Goal: Use online tool/utility: Use online tool/utility

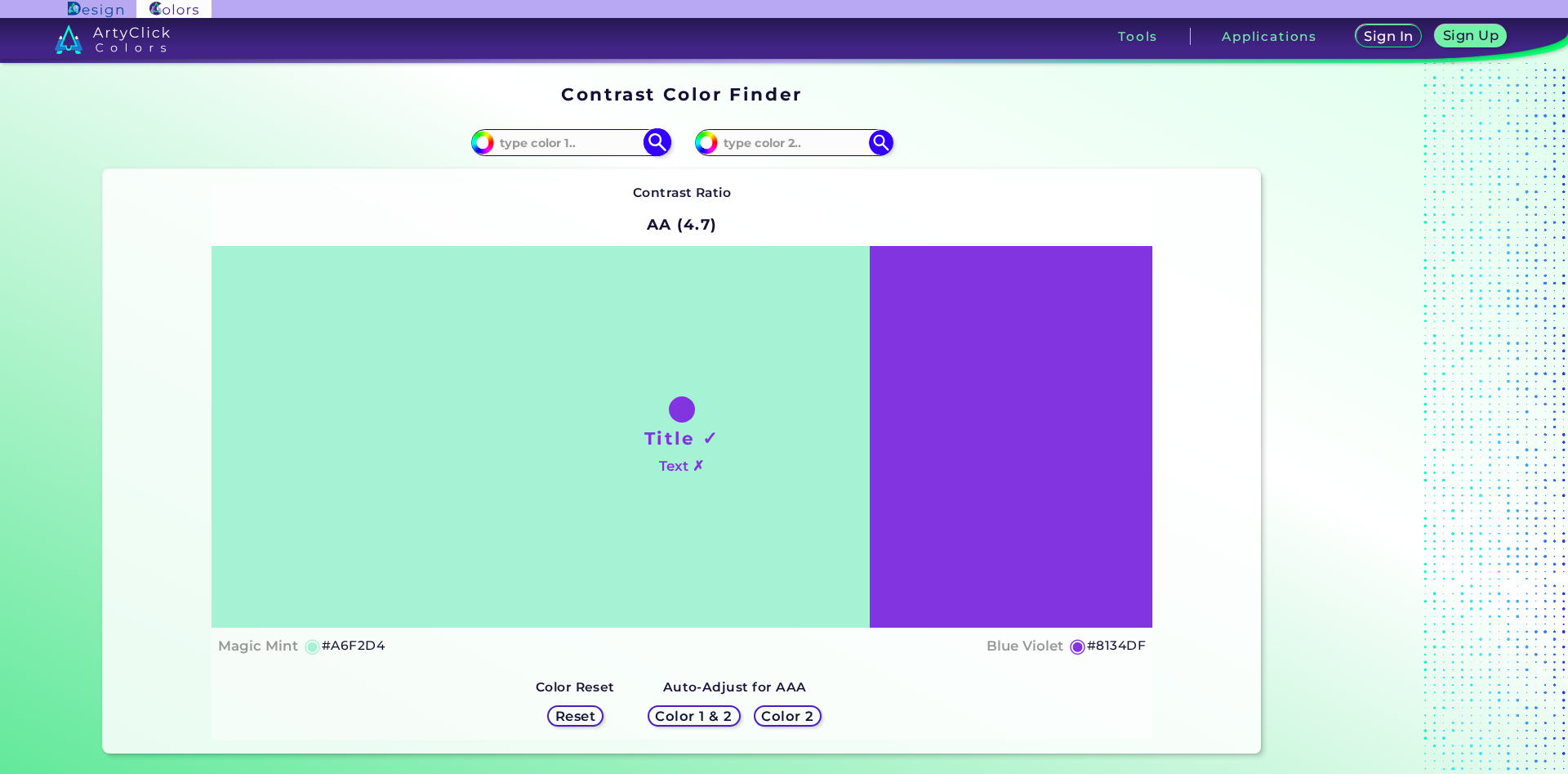
click at [541, 140] on input at bounding box center [570, 142] width 152 height 23
click at [770, 140] on input at bounding box center [793, 142] width 152 height 23
type input "fbcfa5"
click at [883, 144] on img at bounding box center [880, 142] width 28 height 28
type input "#fbcfa5"
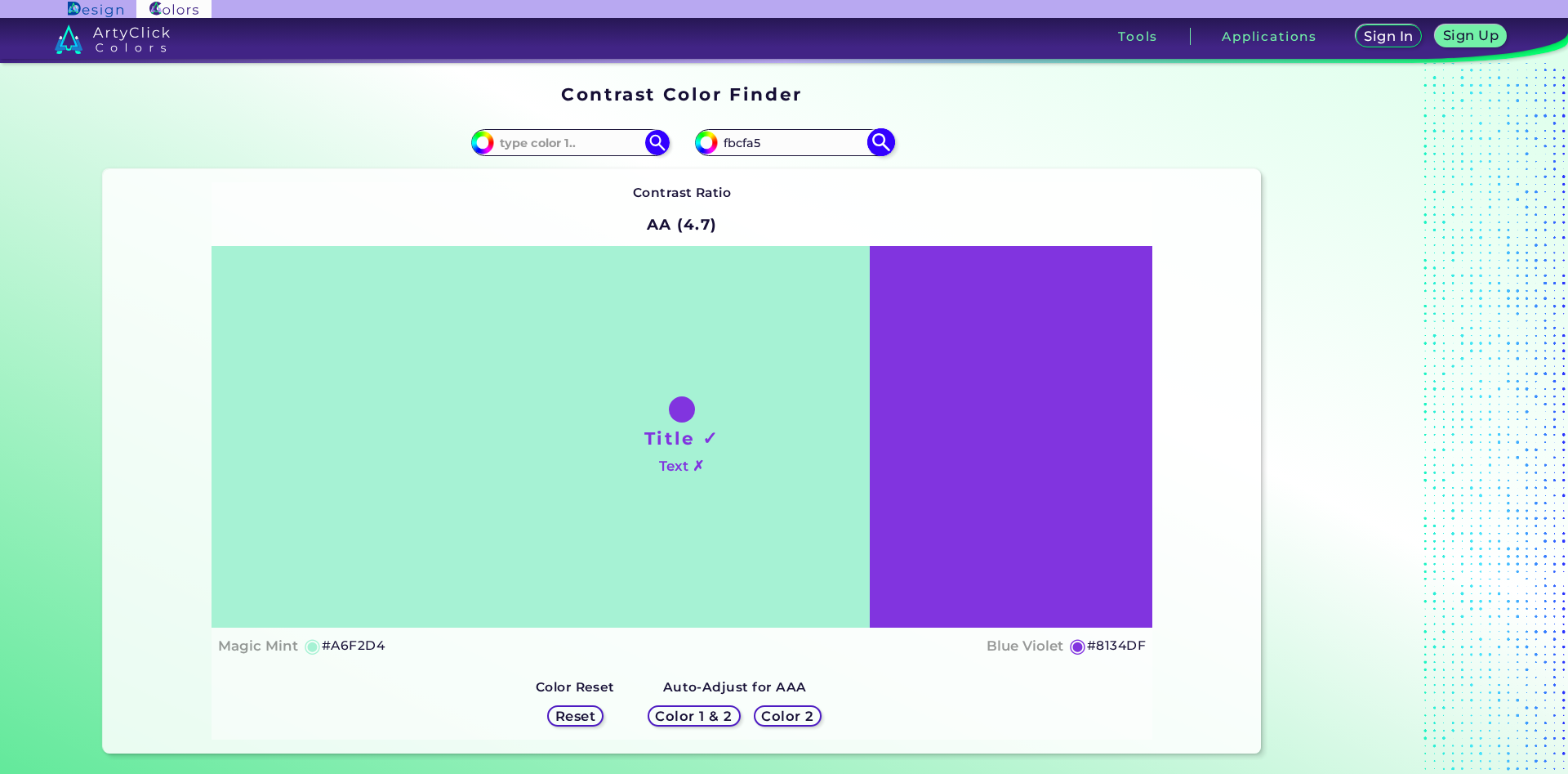
type input "#FBCFA5"
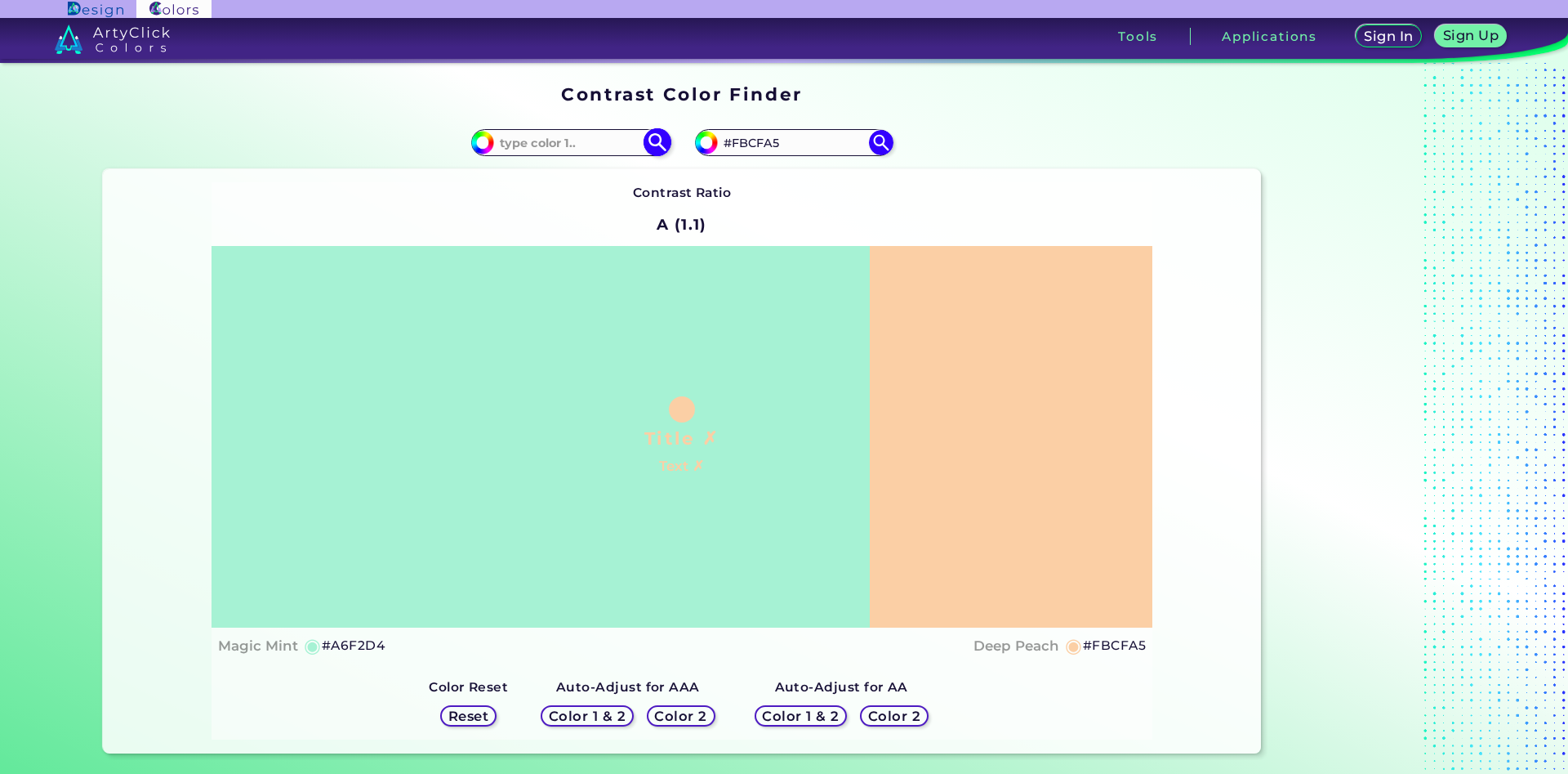
click at [606, 148] on input at bounding box center [570, 142] width 152 height 23
type input "ffd1a1"
type input "#ffd1a1"
type input "#FFD1A1"
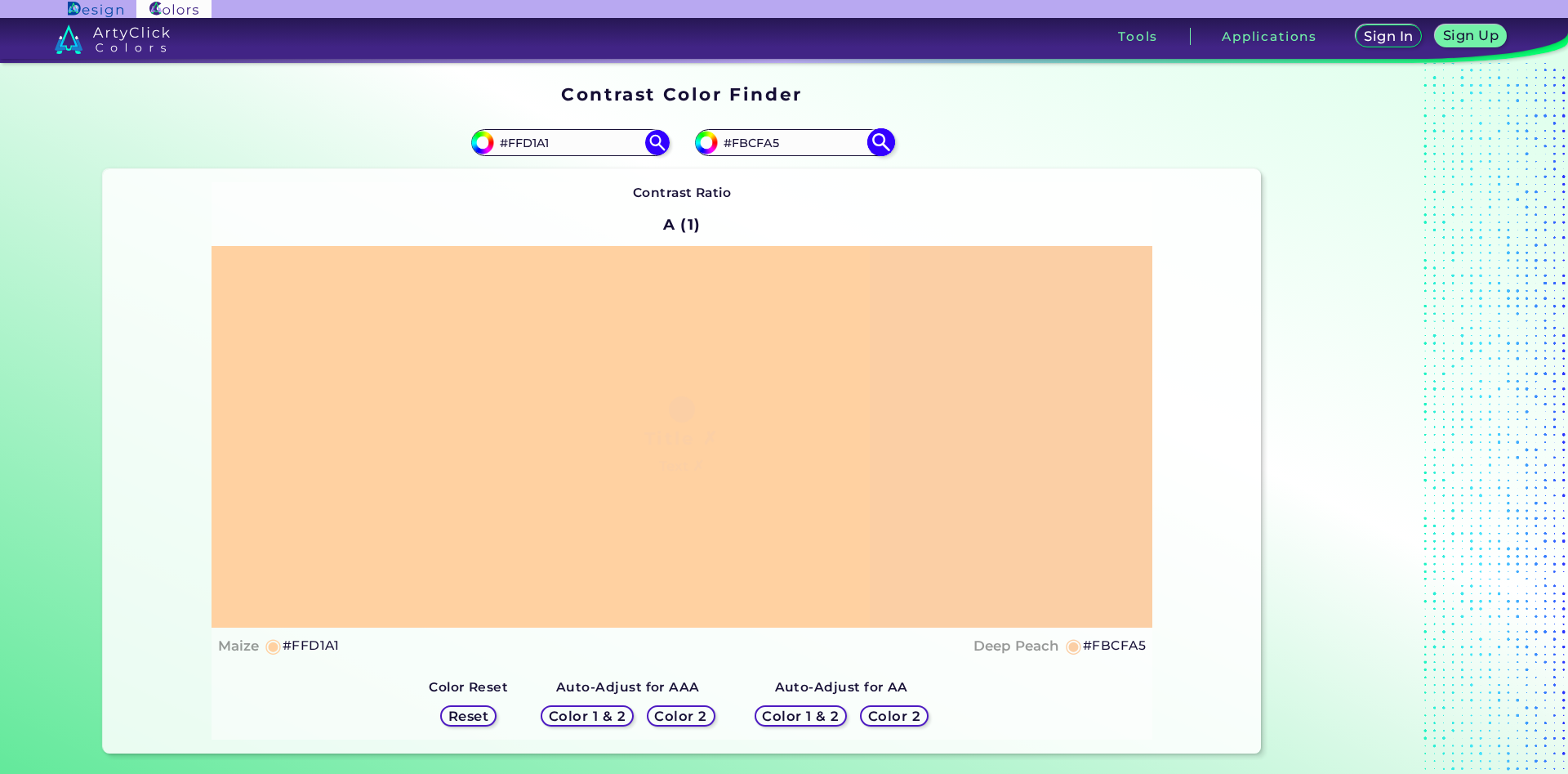
drag, startPoint x: 786, startPoint y: 146, endPoint x: 758, endPoint y: 146, distance: 28.0
click at [758, 146] on input "#FBCFA5" at bounding box center [793, 142] width 152 height 23
type input "#FBCea3"
click at [883, 135] on img at bounding box center [880, 142] width 28 height 28
type input "#fbcea3"
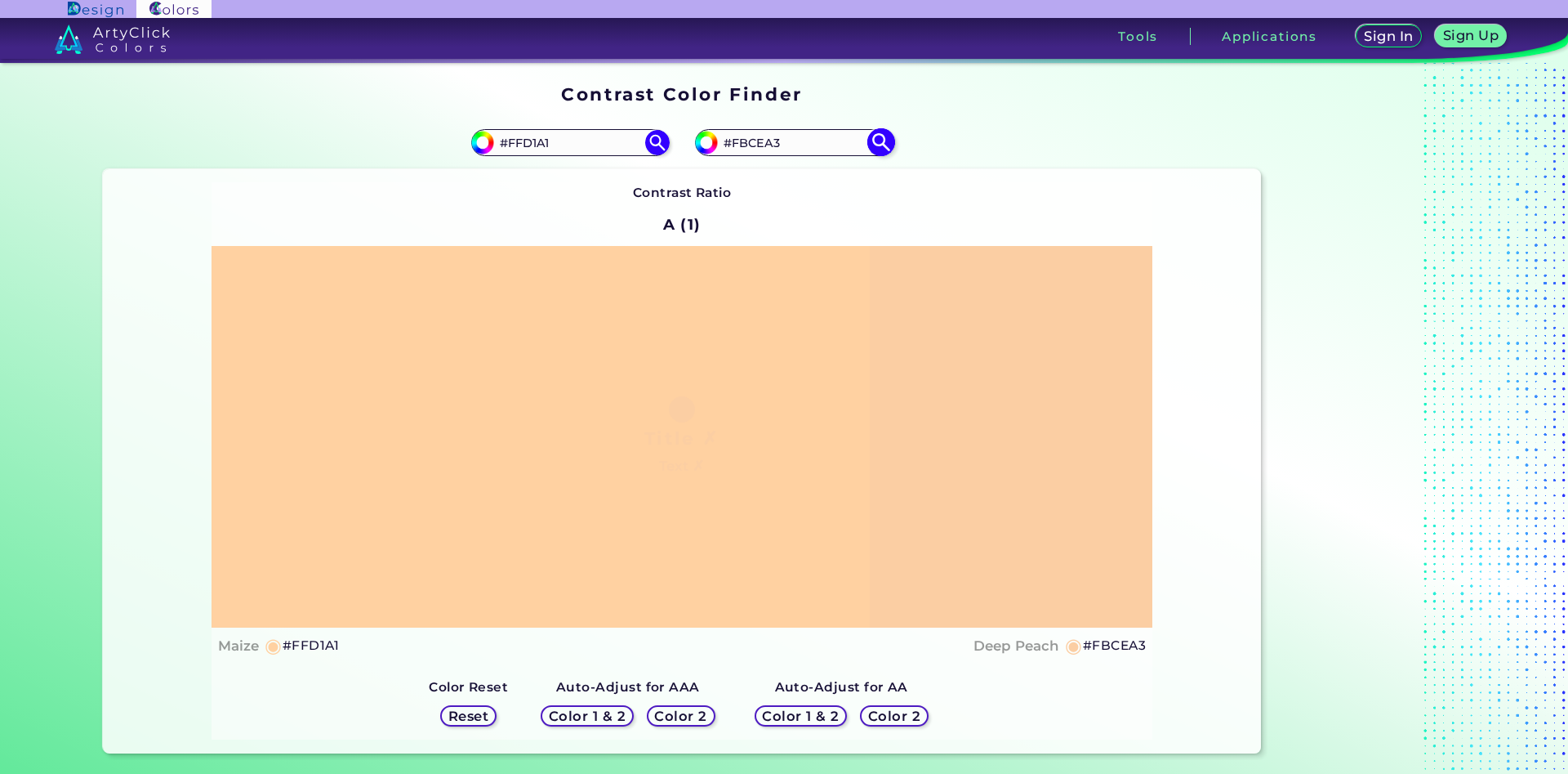
drag, startPoint x: 795, startPoint y: 145, endPoint x: 759, endPoint y: 146, distance: 36.0
click at [759, 146] on input "#FBCEA3" at bounding box center [793, 142] width 152 height 23
type input "#FBCca1"
click at [883, 142] on img at bounding box center [880, 142] width 28 height 28
type input "#fbcca1"
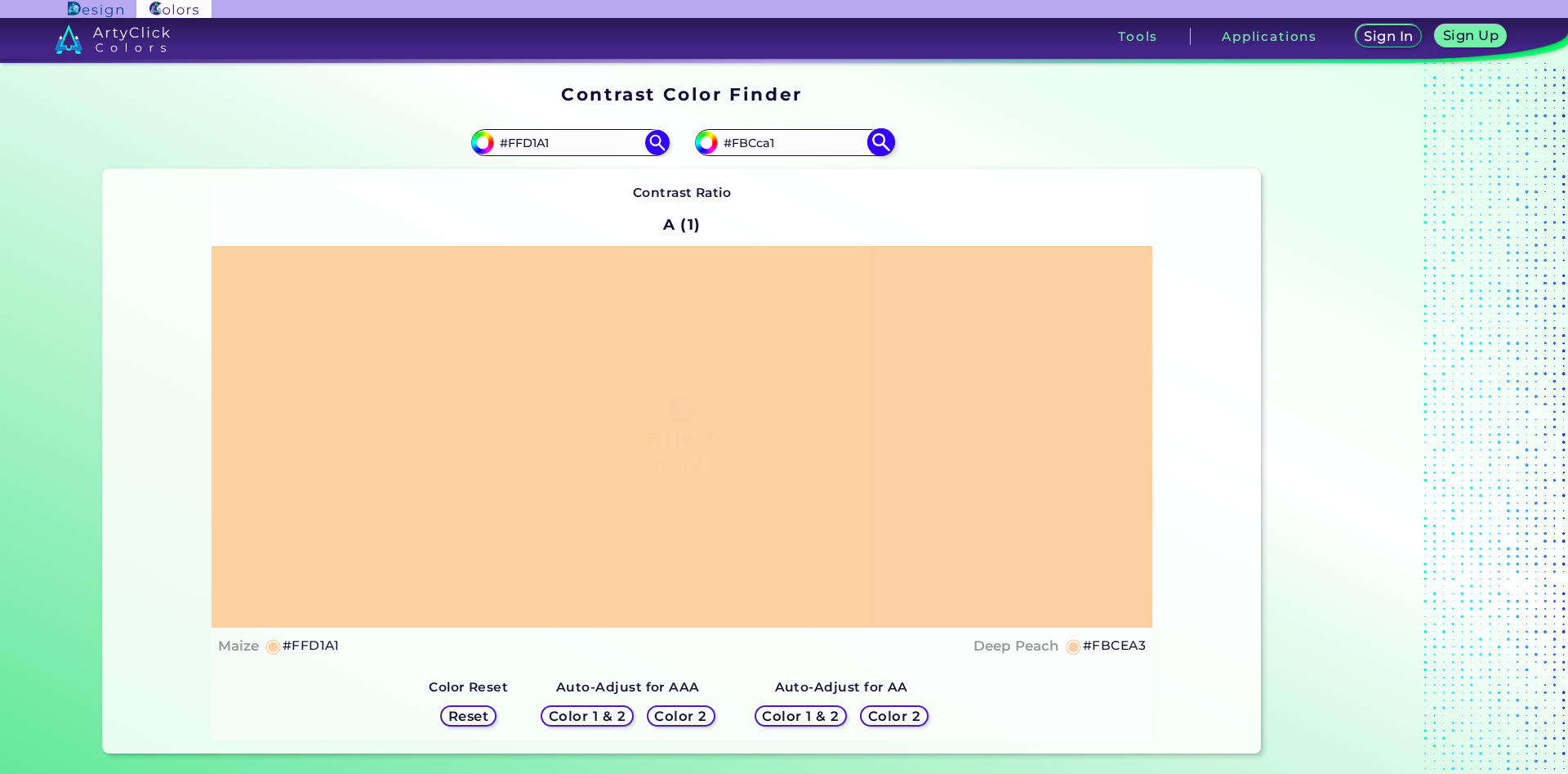
type input "#FBCCA1"
drag, startPoint x: 570, startPoint y: 145, endPoint x: 524, endPoint y: 149, distance: 46.2
click at [524, 149] on input "#FFD1A1" at bounding box center [570, 142] width 152 height 23
type input "#FFcea3"
click at [657, 141] on img at bounding box center [656, 142] width 28 height 28
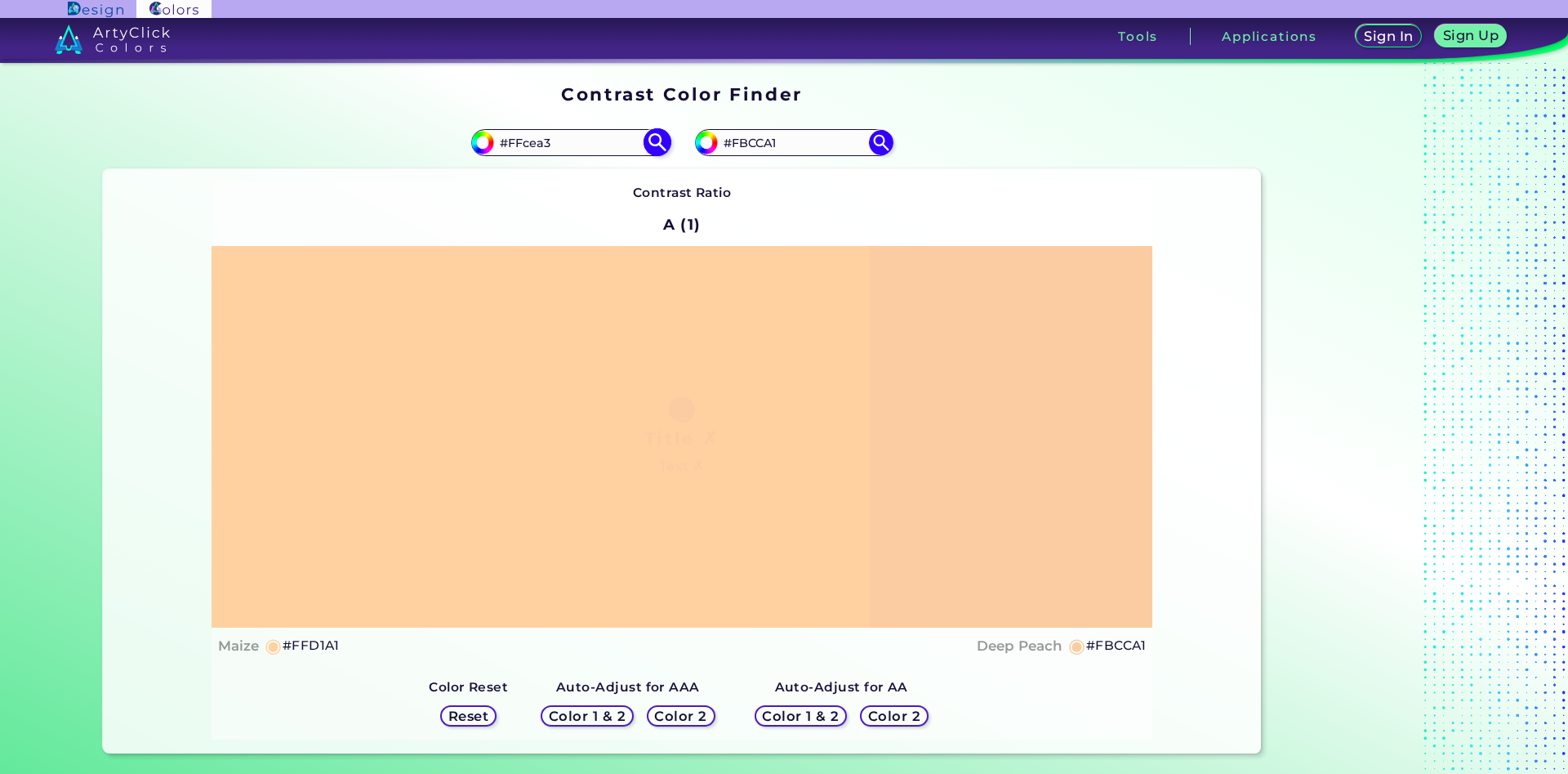
type input "#ffcea3"
type input "#FFCEA3"
drag, startPoint x: 785, startPoint y: 144, endPoint x: 741, endPoint y: 144, distance: 44.0
click at [741, 144] on input "#FBCCA1" at bounding box center [793, 142] width 152 height 23
type input "#Ffd1a1"
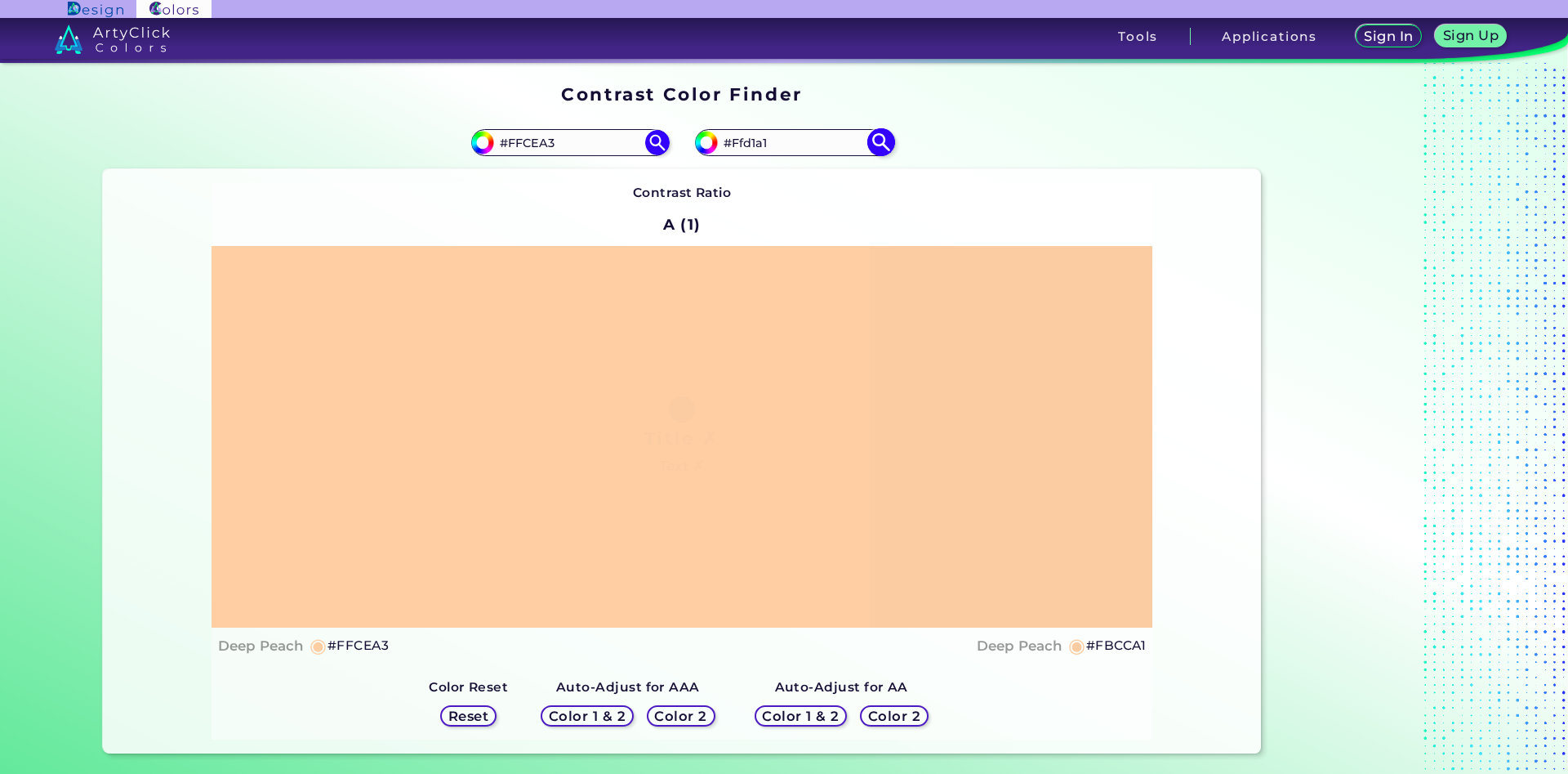
click at [882, 144] on img at bounding box center [880, 142] width 28 height 28
type input "#ffd1a1"
drag, startPoint x: 791, startPoint y: 145, endPoint x: 741, endPoint y: 145, distance: 50.0
click at [741, 145] on input "#FFD1A1" at bounding box center [793, 142] width 152 height 23
type input "#Fecfa3"
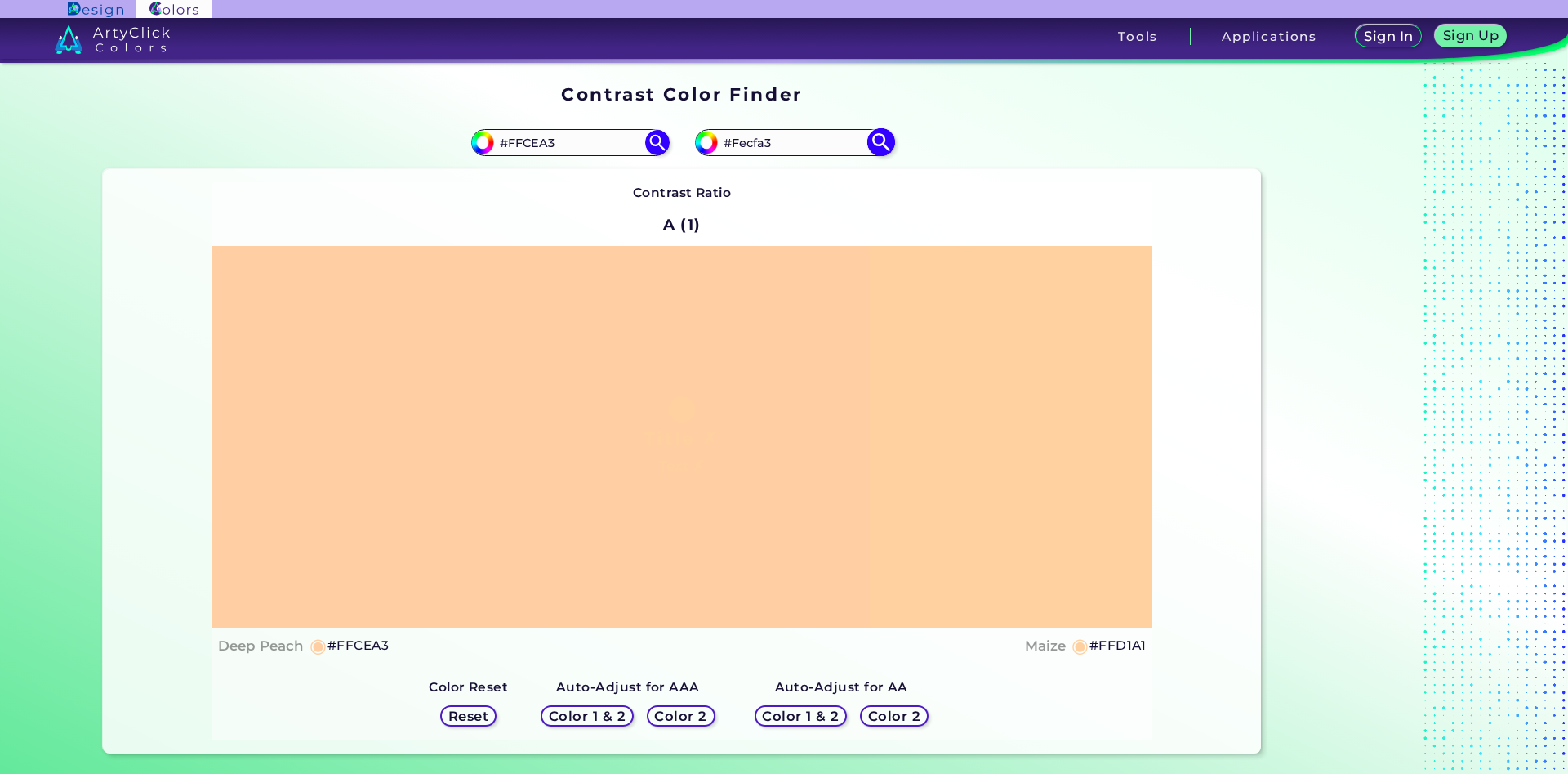
click at [879, 140] on img at bounding box center [880, 142] width 28 height 28
type input "#fecfa3"
drag, startPoint x: 824, startPoint y: 145, endPoint x: 734, endPoint y: 142, distance: 90.0
click at [734, 142] on input "#FECFA3" at bounding box center [793, 142] width 152 height 23
type input "#ffc79b"
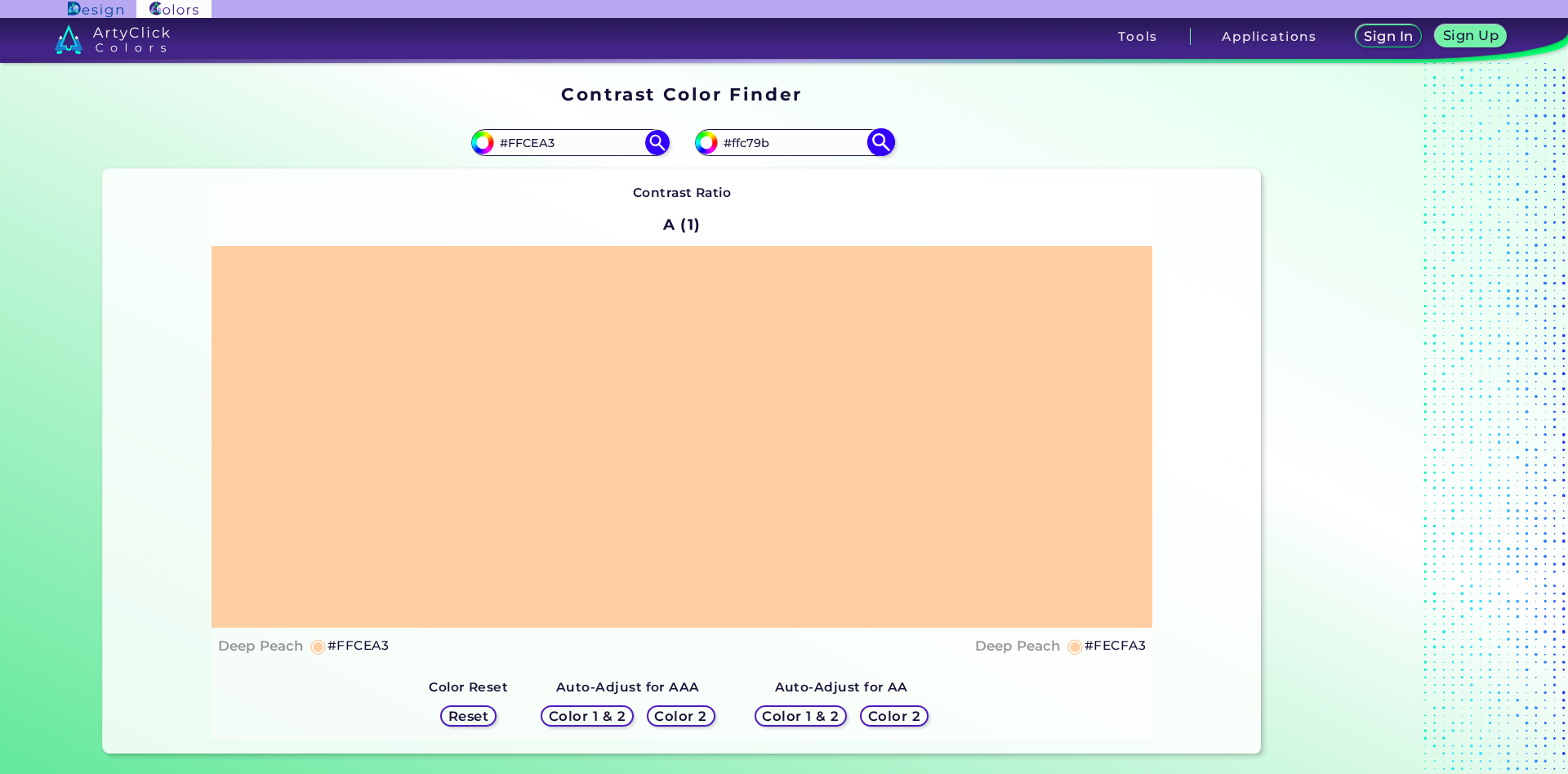
type input "#ffc79b"
type input "#Fbc7aa"
type input "#fbc7aa"
type input "#Fecf9c"
type input "#fecf9c"
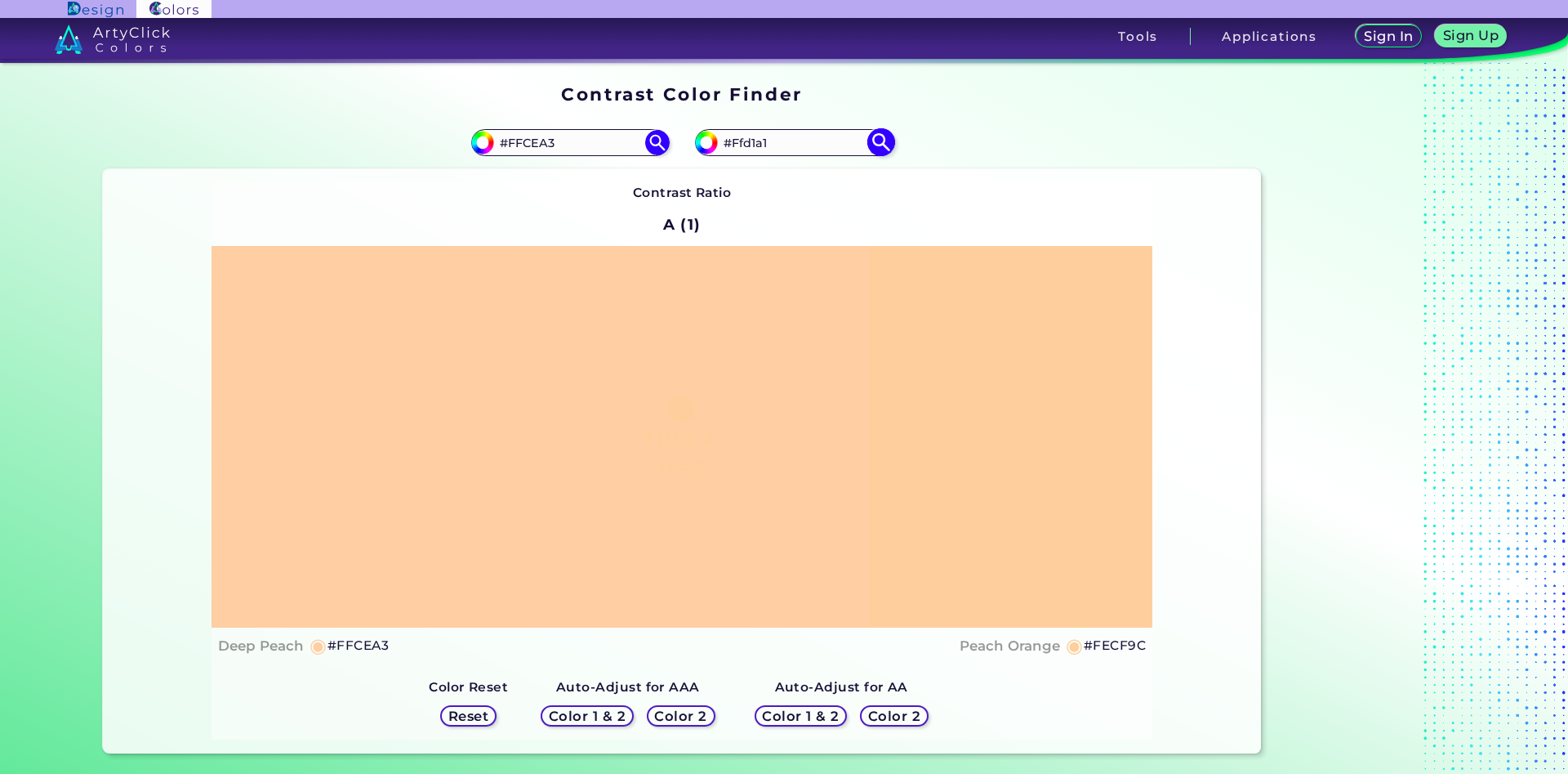
type input "#Ffd1a1"
type input "#ffd1a1"
type input "#FFD1A1"
drag, startPoint x: 580, startPoint y: 145, endPoint x: 517, endPoint y: 151, distance: 63.3
click at [517, 151] on input "#FFCEA3" at bounding box center [570, 142] width 152 height 23
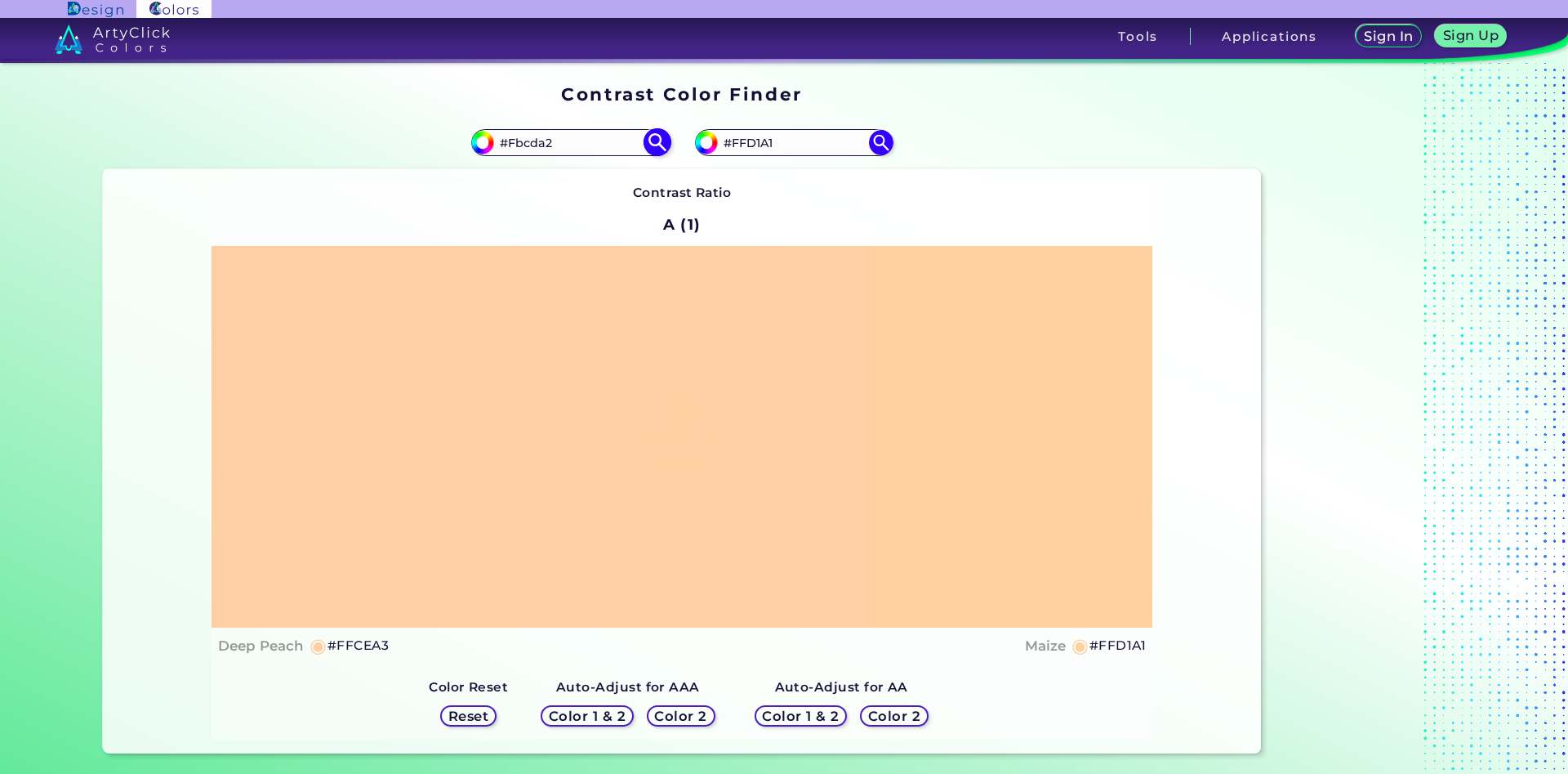
type input "#Fbcda2"
click at [652, 144] on img at bounding box center [656, 142] width 28 height 28
type input "#fbcda2"
click at [521, 139] on input "#FBCDA2" at bounding box center [570, 142] width 152 height 23
type input "#FdCDA2"
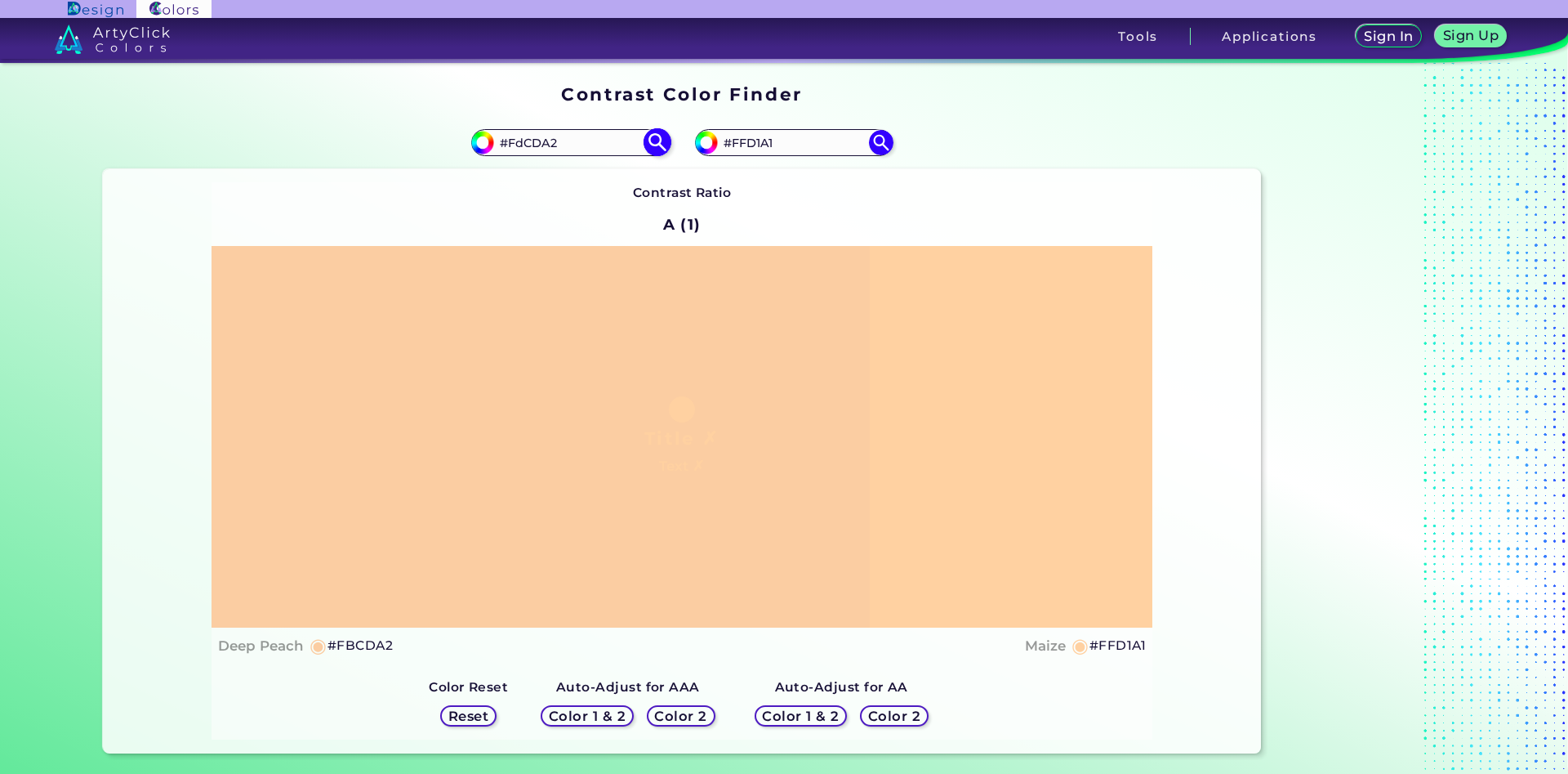
click at [656, 140] on img at bounding box center [656, 142] width 28 height 28
type input "#fdcda2"
type input "#FDCDA2"
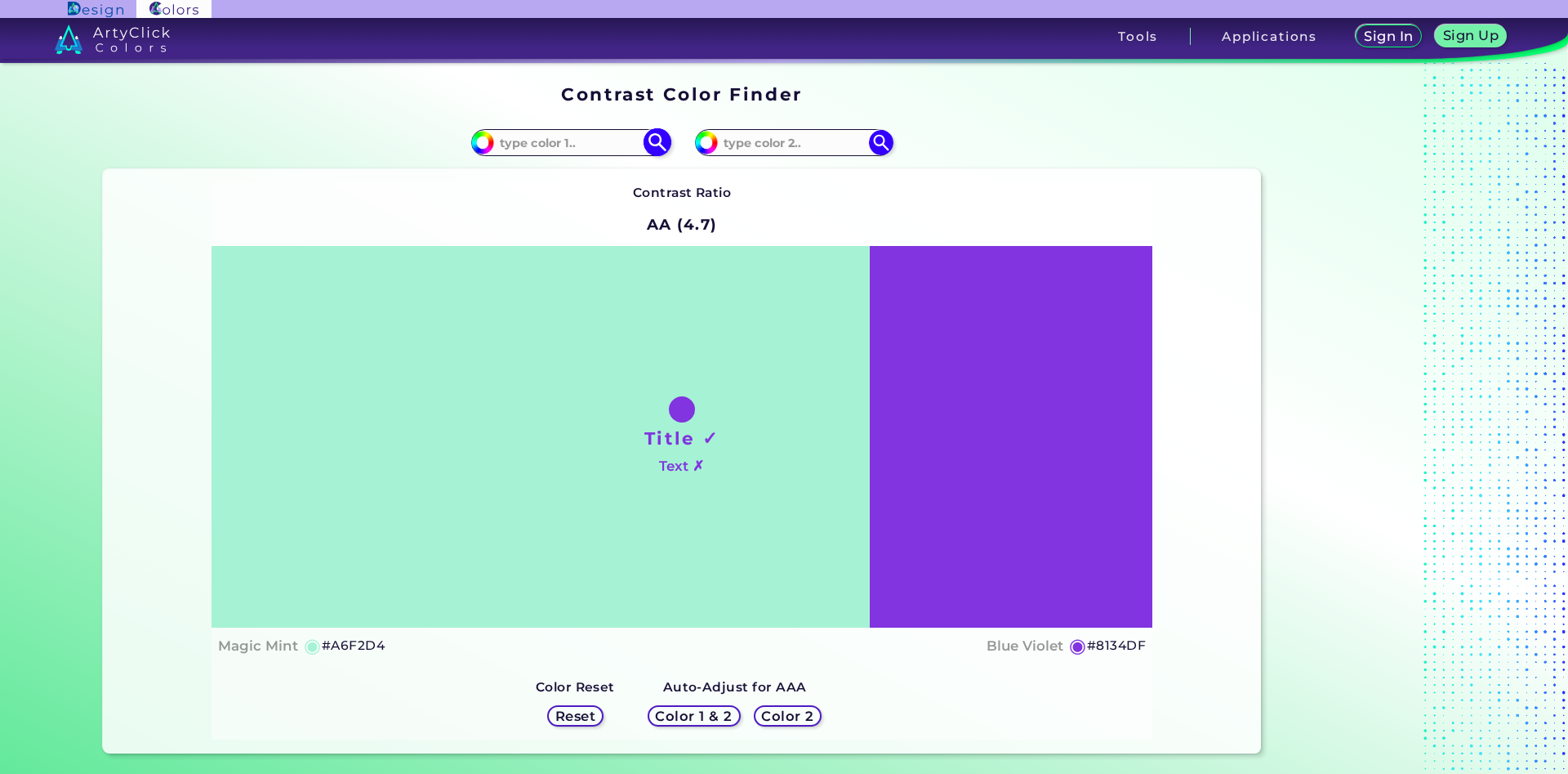
click at [580, 141] on input at bounding box center [570, 142] width 152 height 23
type input "ffbb74"
click at [662, 138] on img at bounding box center [656, 142] width 28 height 28
type input "#ffbb74"
type input "#FFBB74"
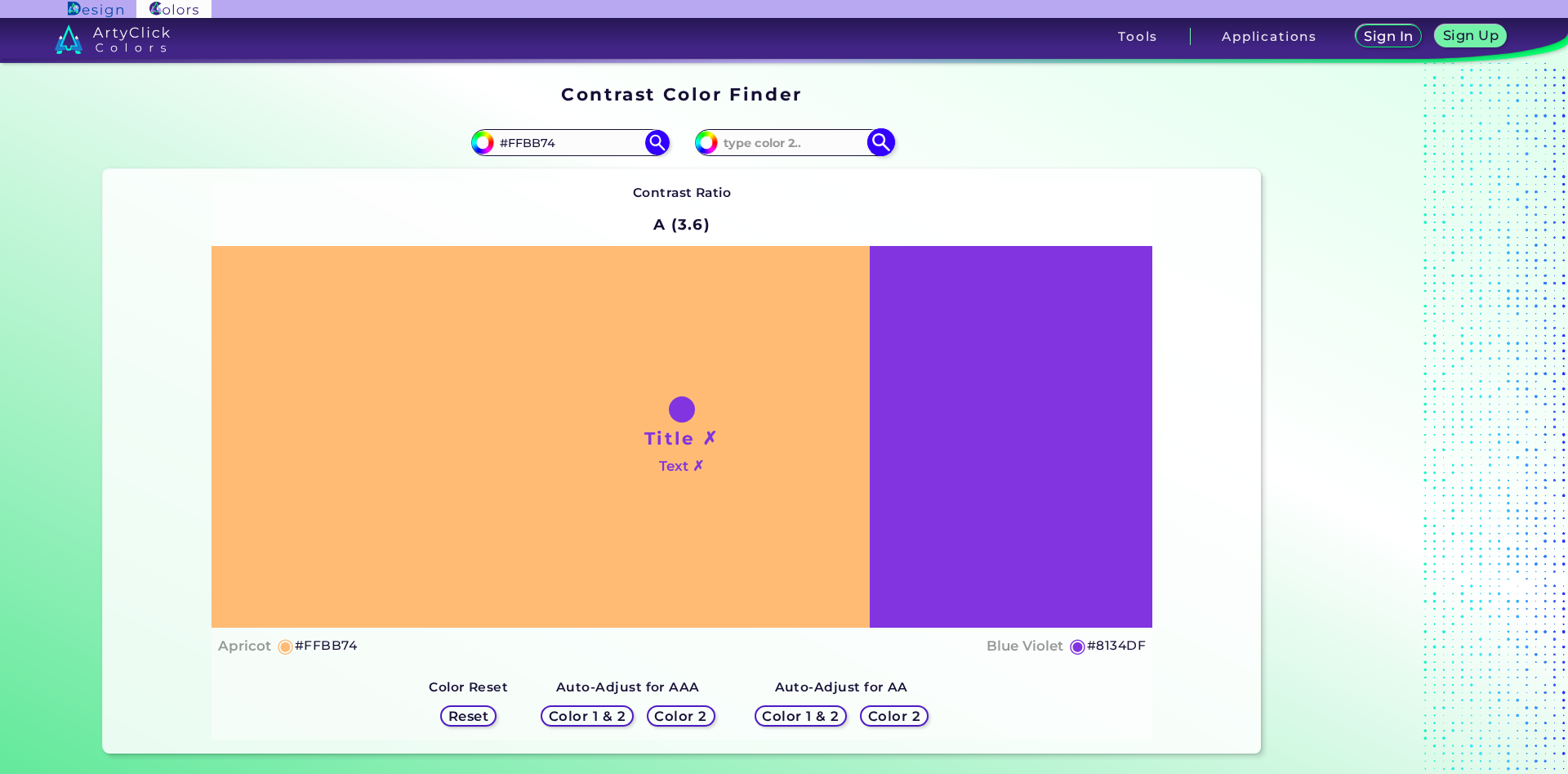
click at [771, 148] on input at bounding box center [793, 142] width 152 height 23
type input "fdbb78"
click at [878, 144] on img at bounding box center [880, 142] width 28 height 28
type input "#fdbb78"
type input "#FDBB78"
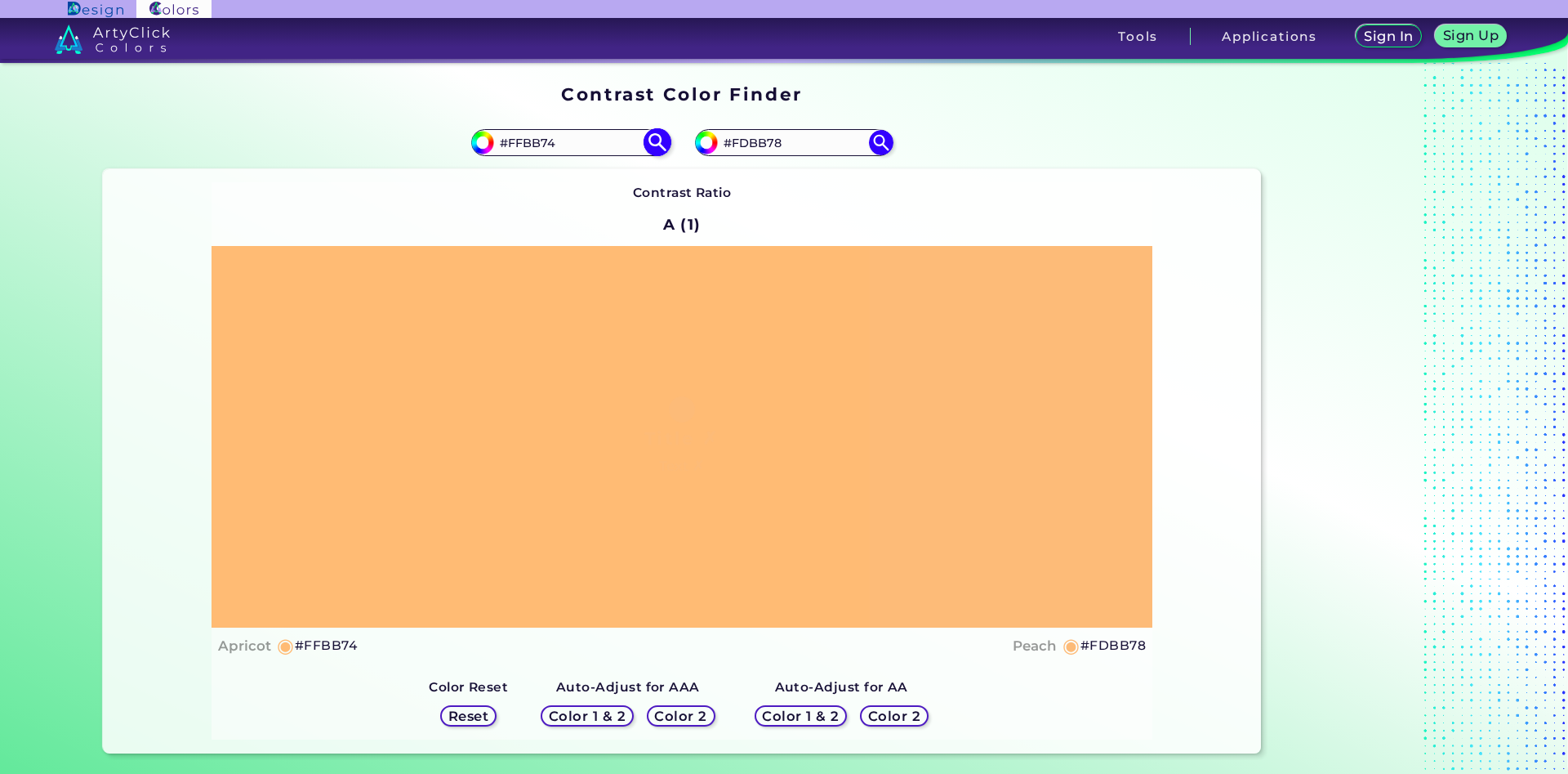
drag, startPoint x: 579, startPoint y: 136, endPoint x: 509, endPoint y: 137, distance: 70.0
click at [509, 137] on input "#FFBB74" at bounding box center [570, 142] width 152 height 23
type input "#57b9d1"
type input "#57B9D1"
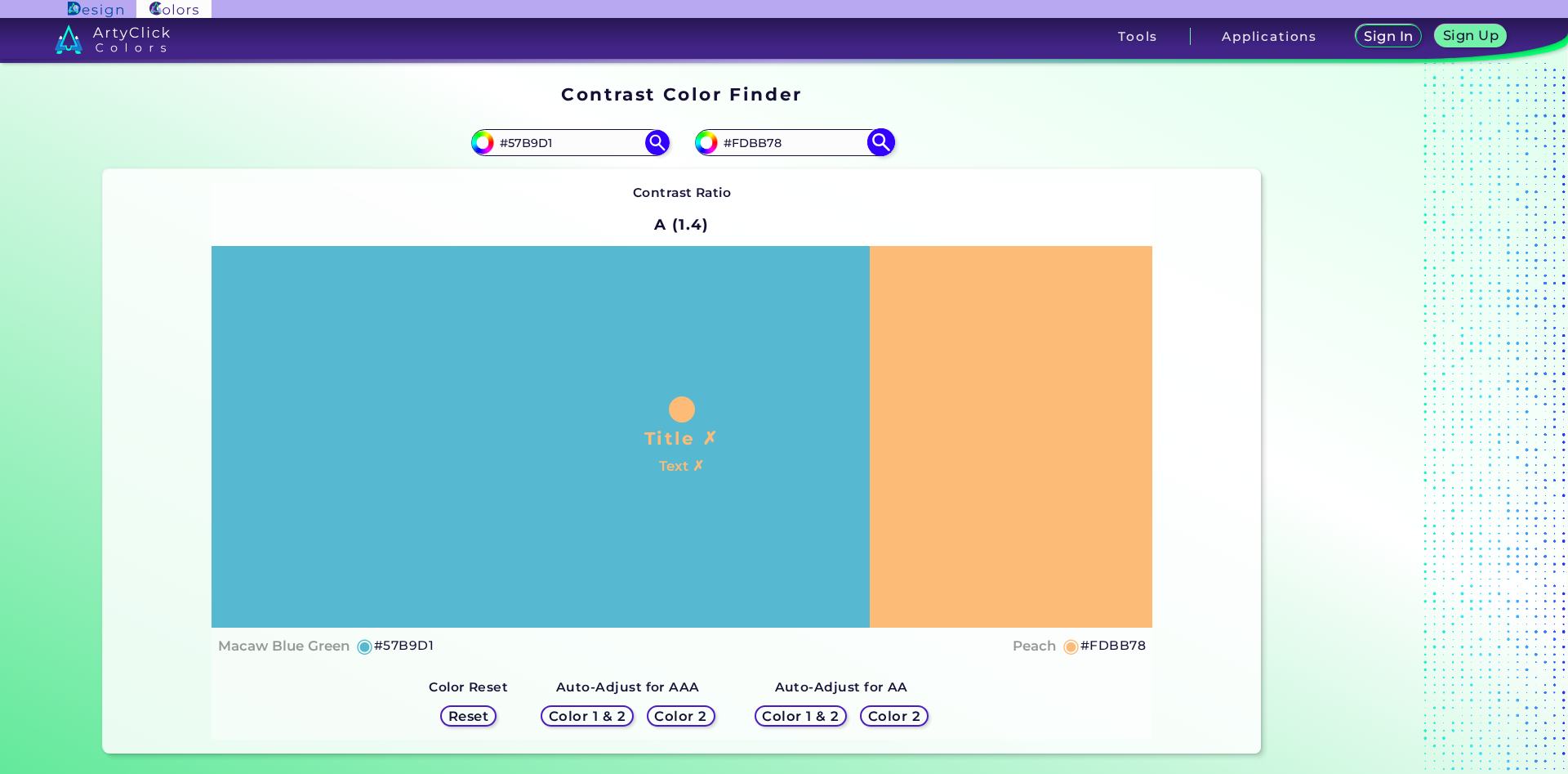
drag, startPoint x: 788, startPoint y: 144, endPoint x: 735, endPoint y: 146, distance: 53.0
click at [735, 146] on input "#FDBB78" at bounding box center [793, 142] width 152 height 23
type input "#66cccc"
click at [885, 144] on img at bounding box center [880, 142] width 28 height 28
type input "#66cccc"
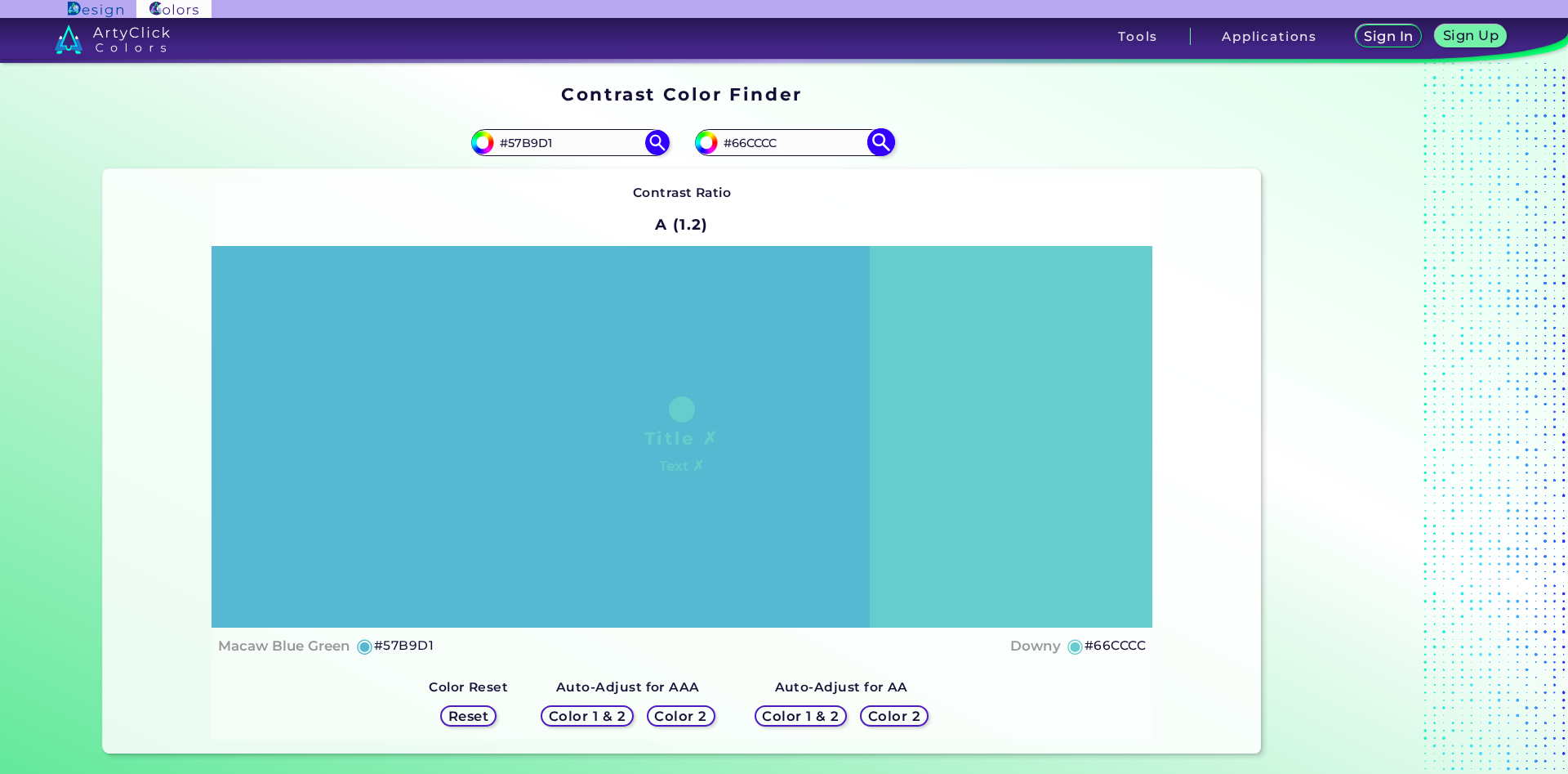
drag, startPoint x: 786, startPoint y: 145, endPoint x: 735, endPoint y: 145, distance: 51.0
click at [735, 145] on input "#66CCCC" at bounding box center [793, 142] width 152 height 23
type input "#fadd6a"
click at [879, 148] on img at bounding box center [880, 142] width 28 height 28
type input "#fadd6a"
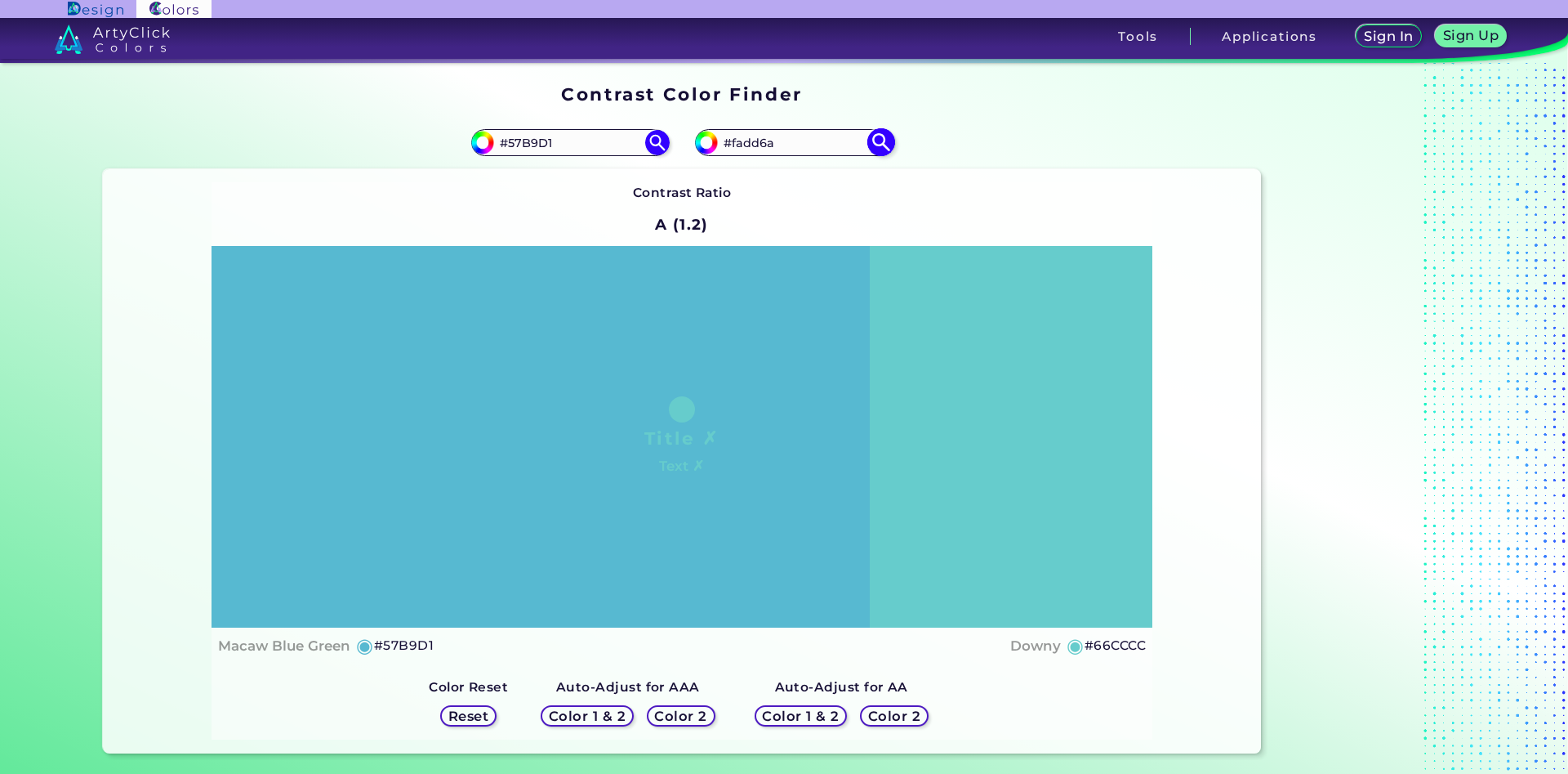
type input "#FADD6A"
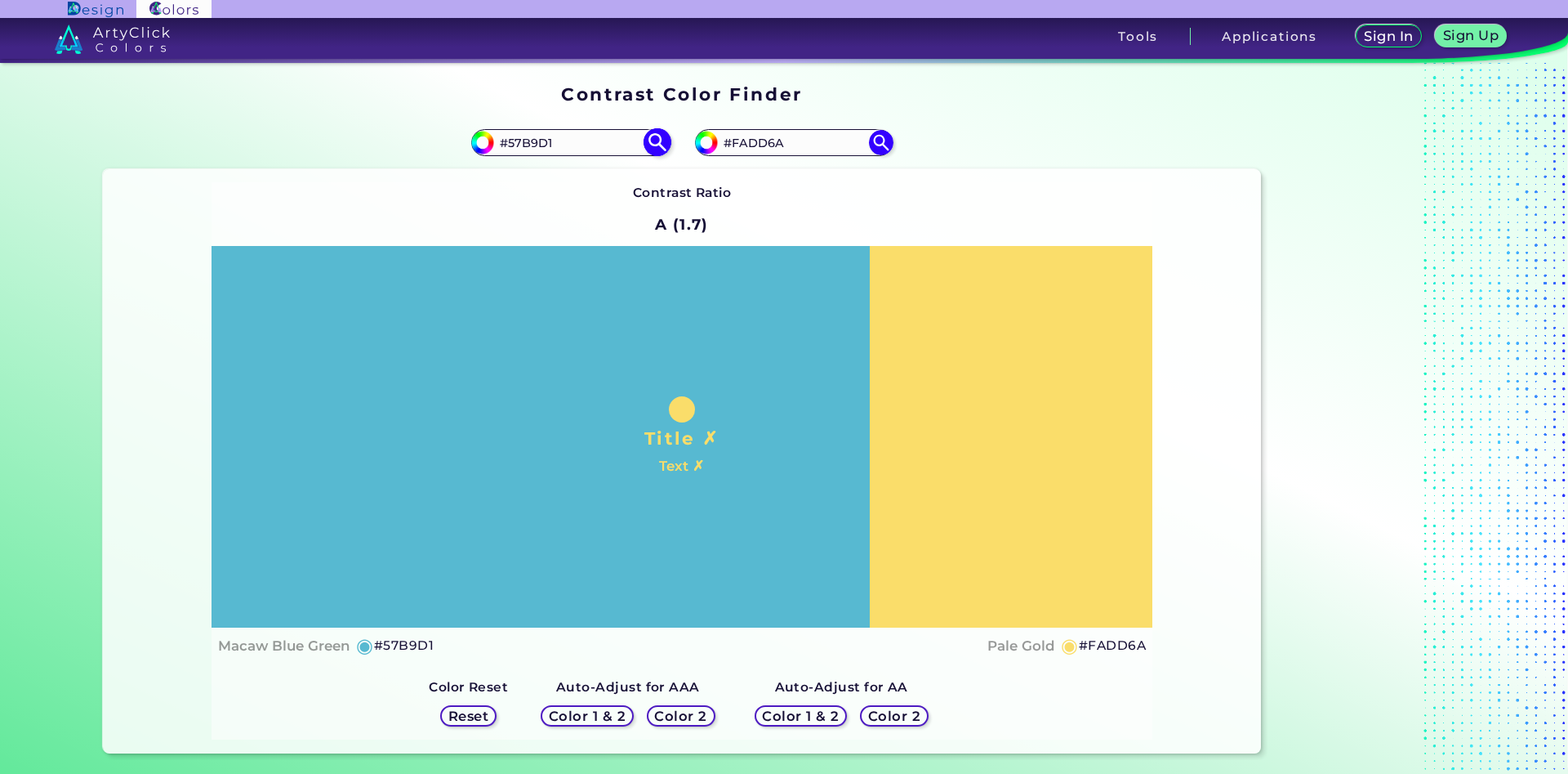
drag, startPoint x: 590, startPoint y: 141, endPoint x: 510, endPoint y: 142, distance: 80.0
click at [510, 142] on input "#57B9D1" at bounding box center [570, 142] width 152 height 23
type input "#edc96e"
click at [660, 145] on img at bounding box center [656, 142] width 28 height 28
type input "#edc96e"
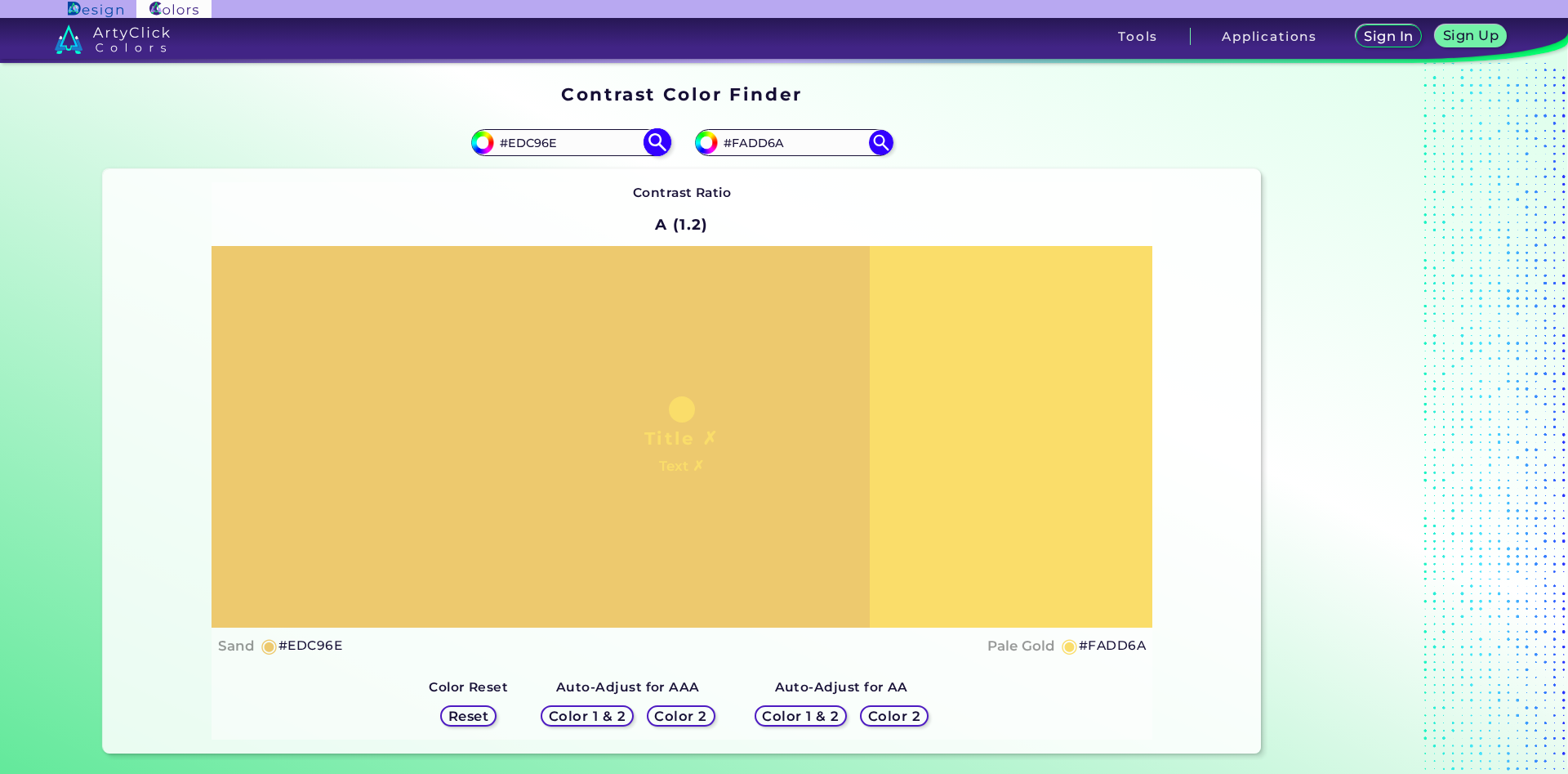
drag, startPoint x: 574, startPoint y: 141, endPoint x: 510, endPoint y: 147, distance: 64.3
click at [510, 147] on input "#EDC96E" at bounding box center [570, 142] width 152 height 23
type input "#9c8900"
type input "#9C8900"
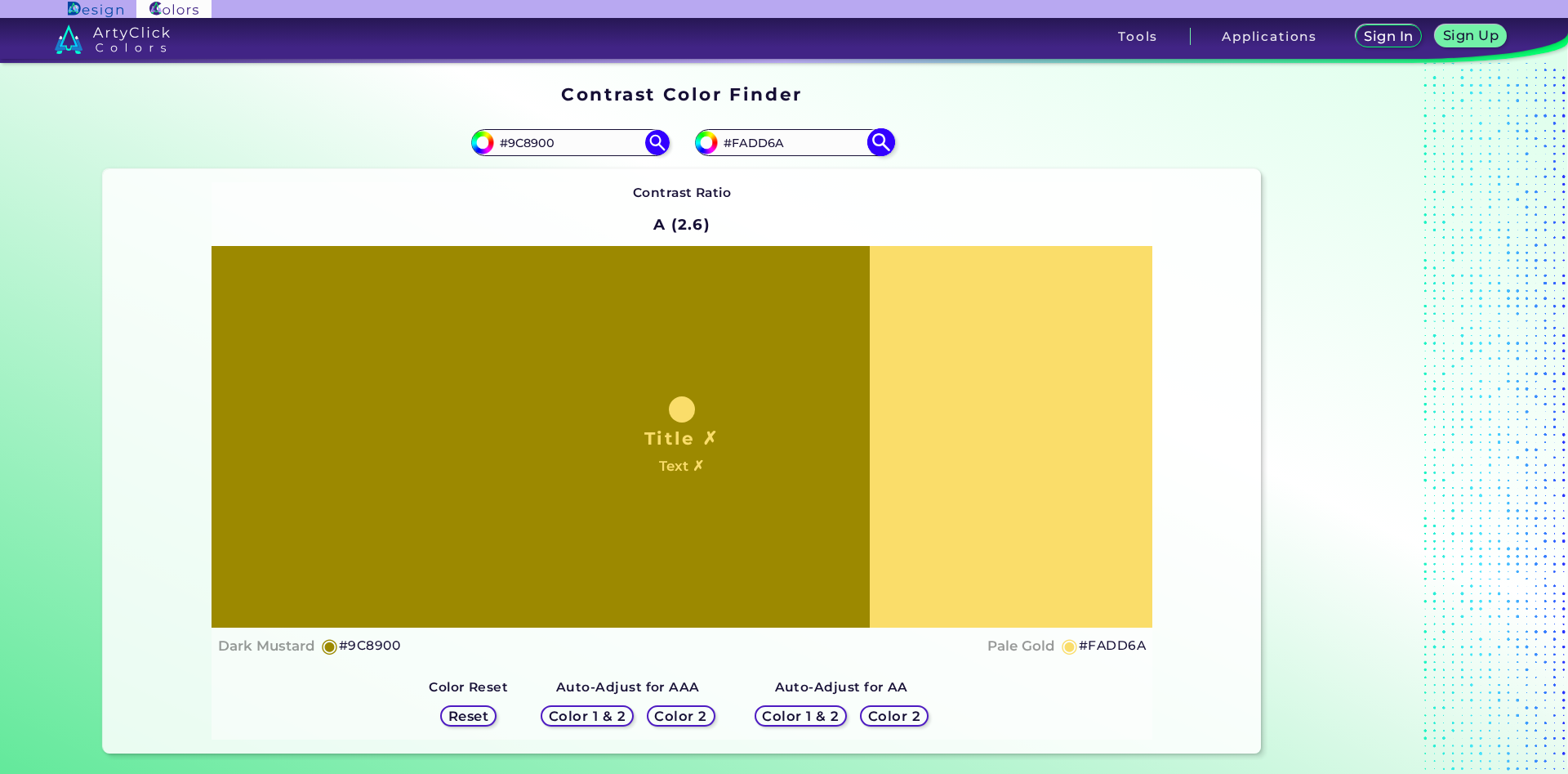
drag, startPoint x: 785, startPoint y: 142, endPoint x: 735, endPoint y: 142, distance: 50.0
click at [735, 142] on input "#FADD6A" at bounding box center [793, 142] width 152 height 23
type input "#999900"
click at [878, 141] on img at bounding box center [880, 142] width 28 height 28
type input "#999900"
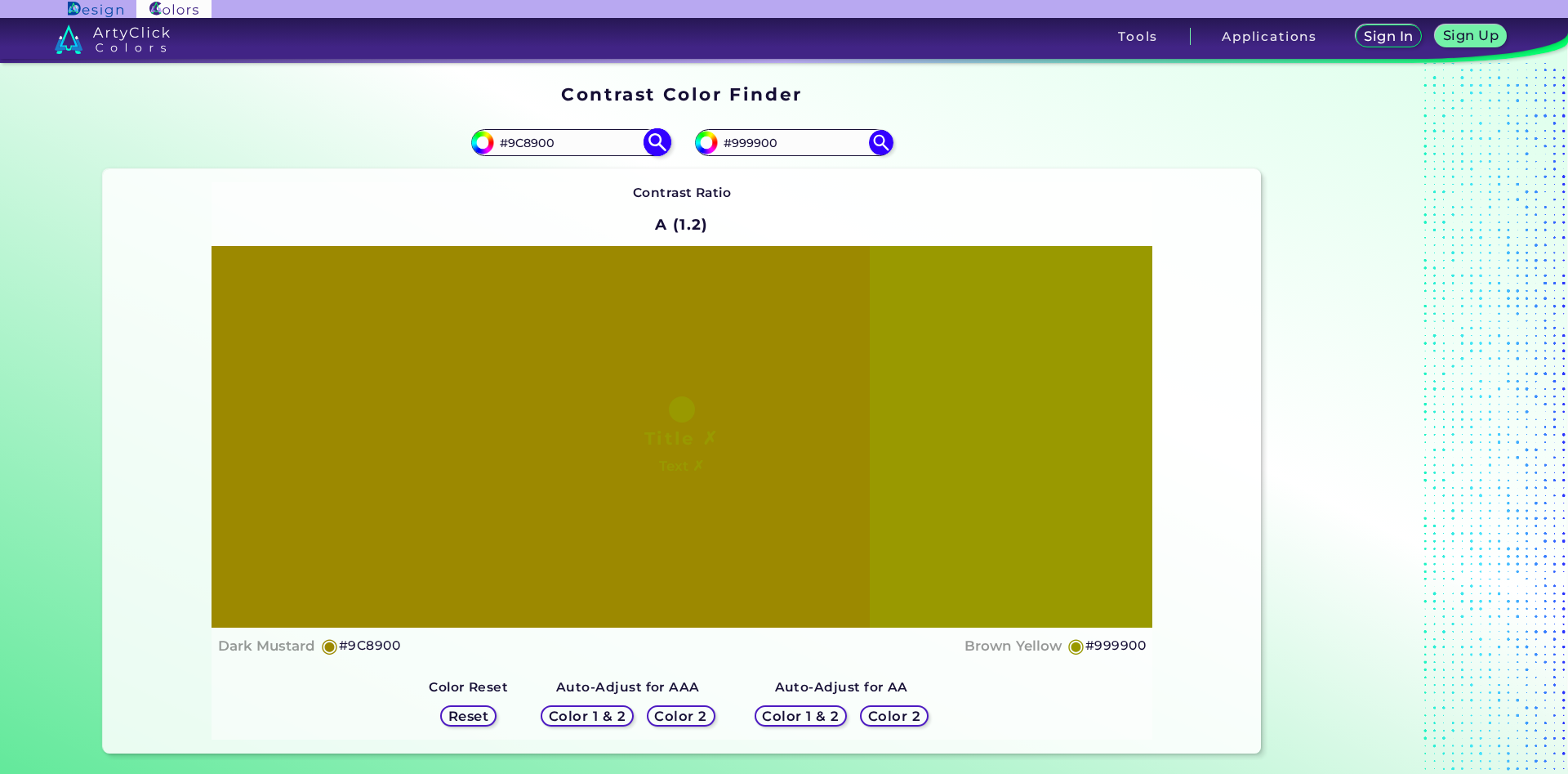
drag, startPoint x: 571, startPoint y: 135, endPoint x: 504, endPoint y: 147, distance: 68.1
click at [504, 147] on input "#9C8900" at bounding box center [570, 142] width 152 height 23
type input "#ffcea3"
click at [654, 147] on img at bounding box center [656, 142] width 28 height 28
type input "#ffcea3"
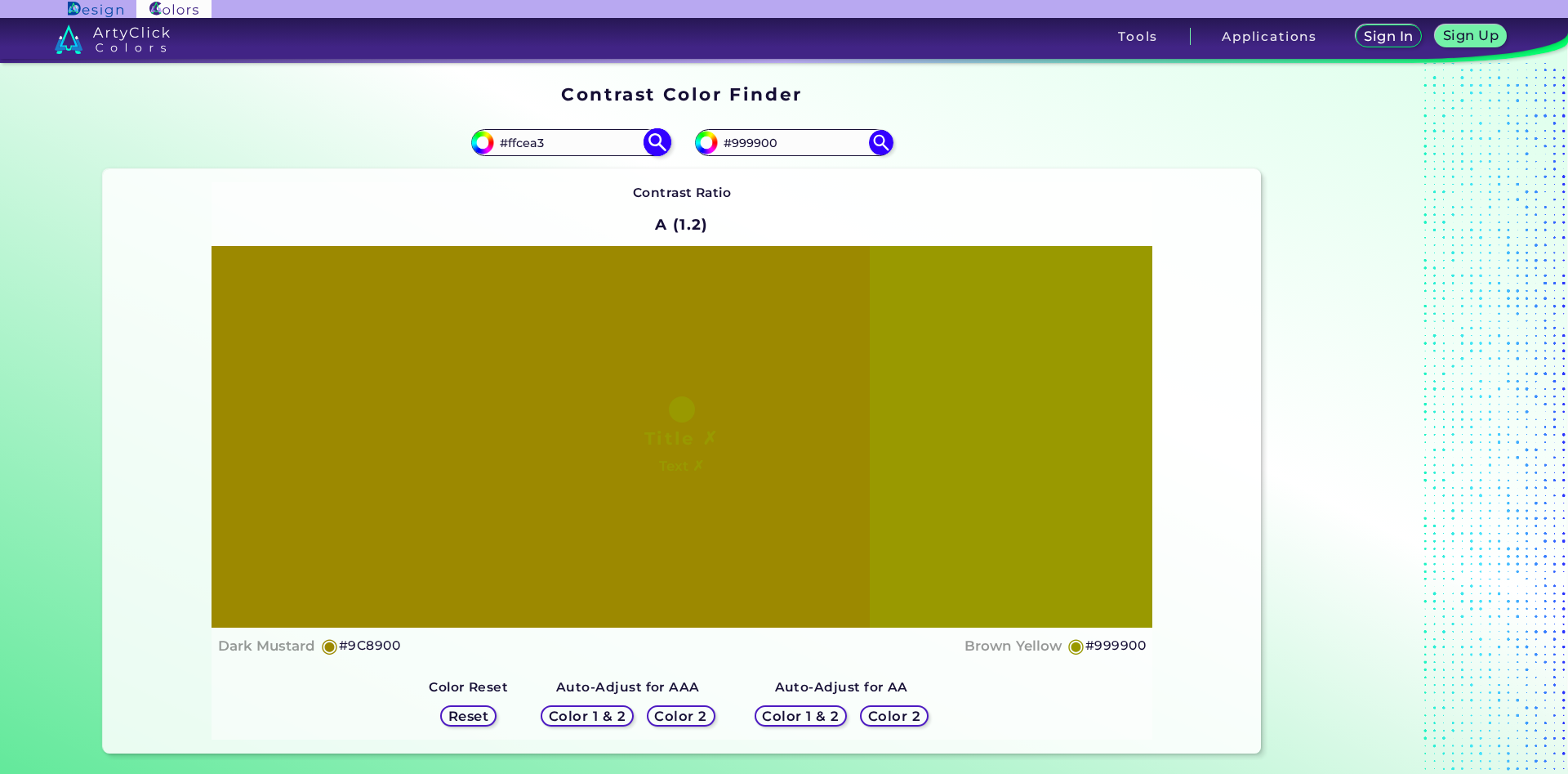
type input "#FFCEA3"
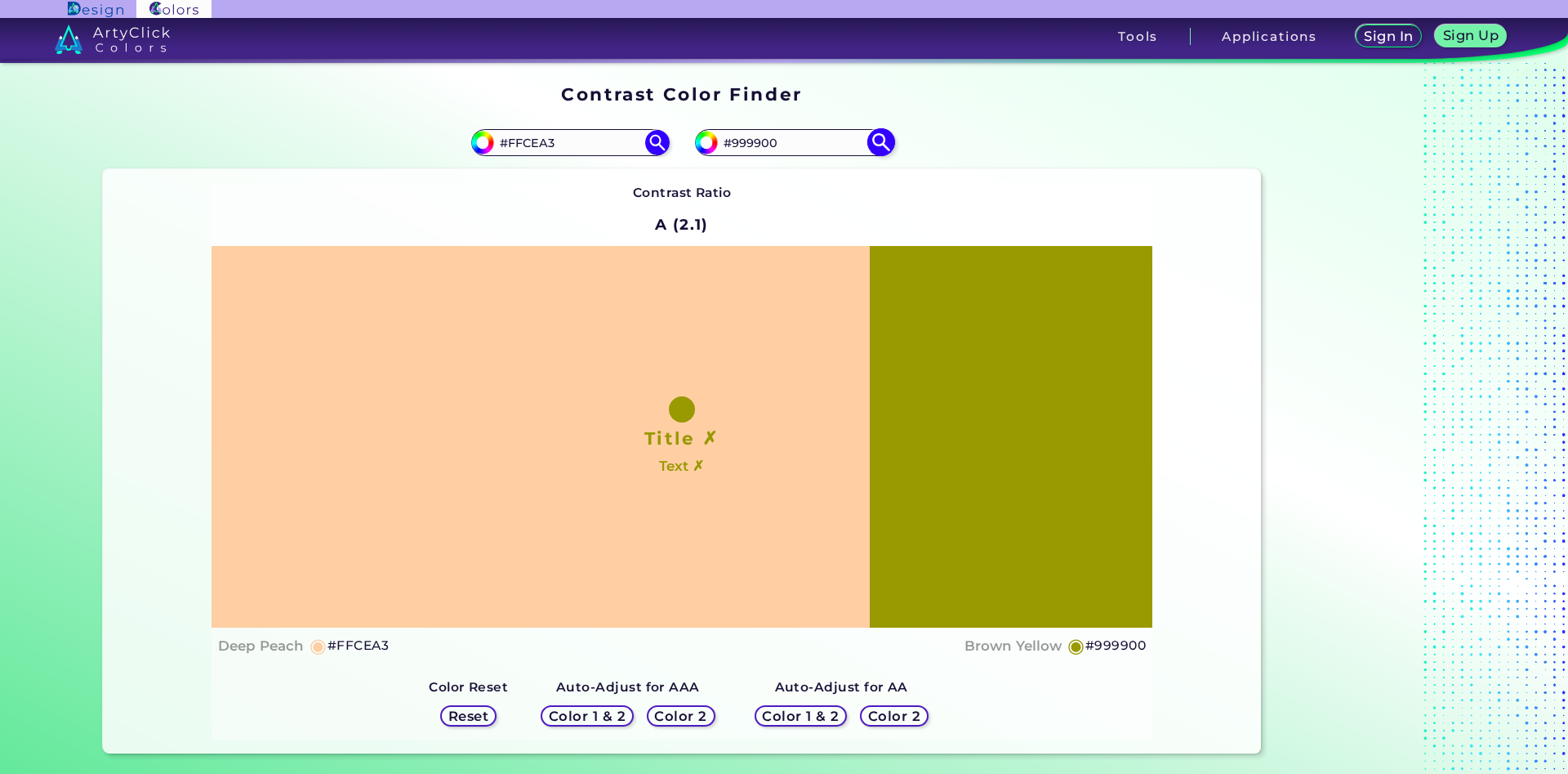
drag, startPoint x: 785, startPoint y: 141, endPoint x: 732, endPoint y: 142, distance: 53.0
click at [732, 142] on input "#999900" at bounding box center [793, 142] width 152 height 23
type input "#fbcca1"
click at [893, 136] on img at bounding box center [880, 142] width 28 height 28
type input "#fbcca1"
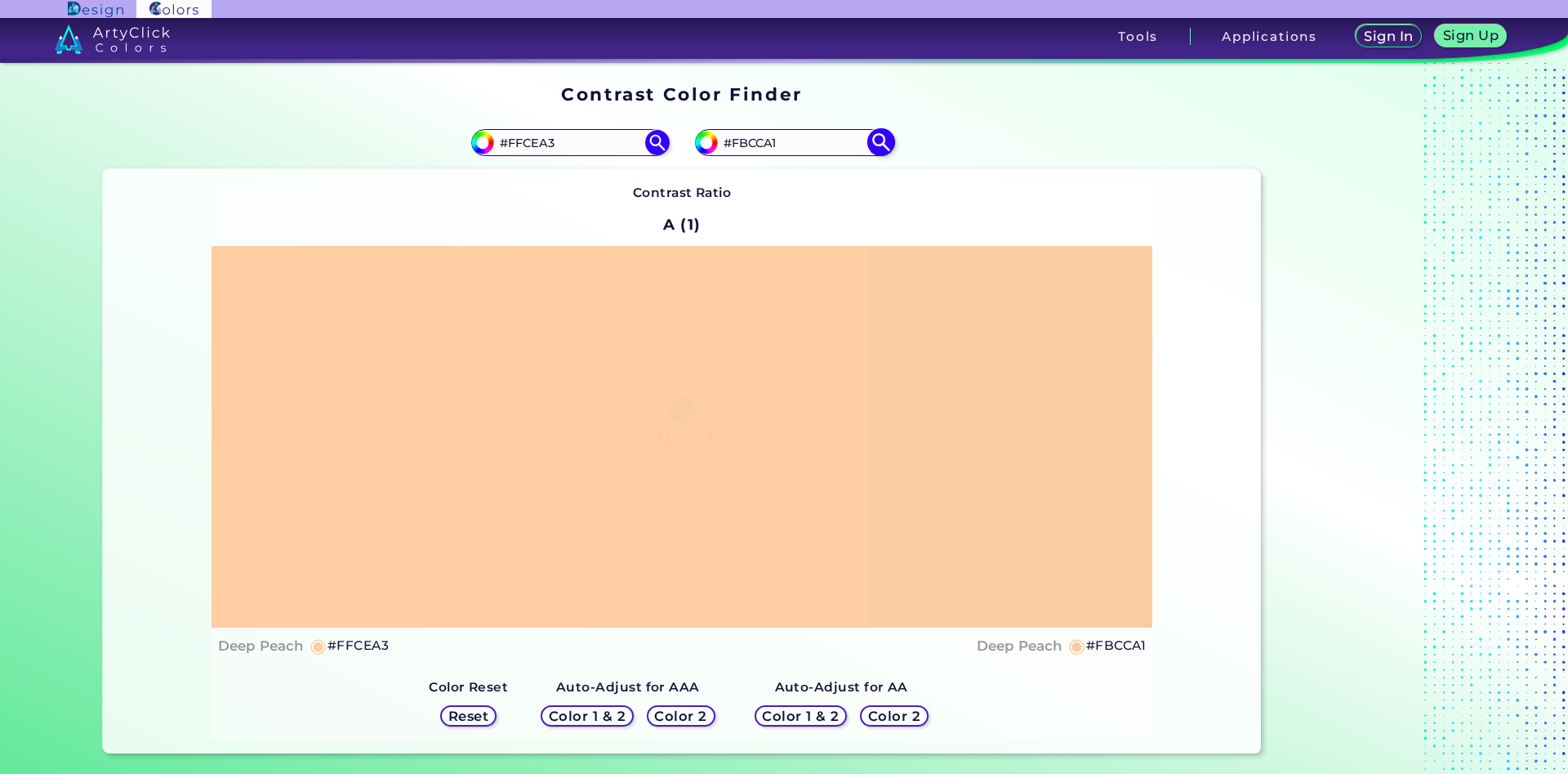
drag, startPoint x: 776, startPoint y: 145, endPoint x: 742, endPoint y: 144, distance: 34.0
click at [742, 144] on input "#FBCCA1" at bounding box center [793, 142] width 152 height 23
type input "#Fdcda2"
click at [884, 136] on img at bounding box center [880, 142] width 28 height 28
type input "#fdcda2"
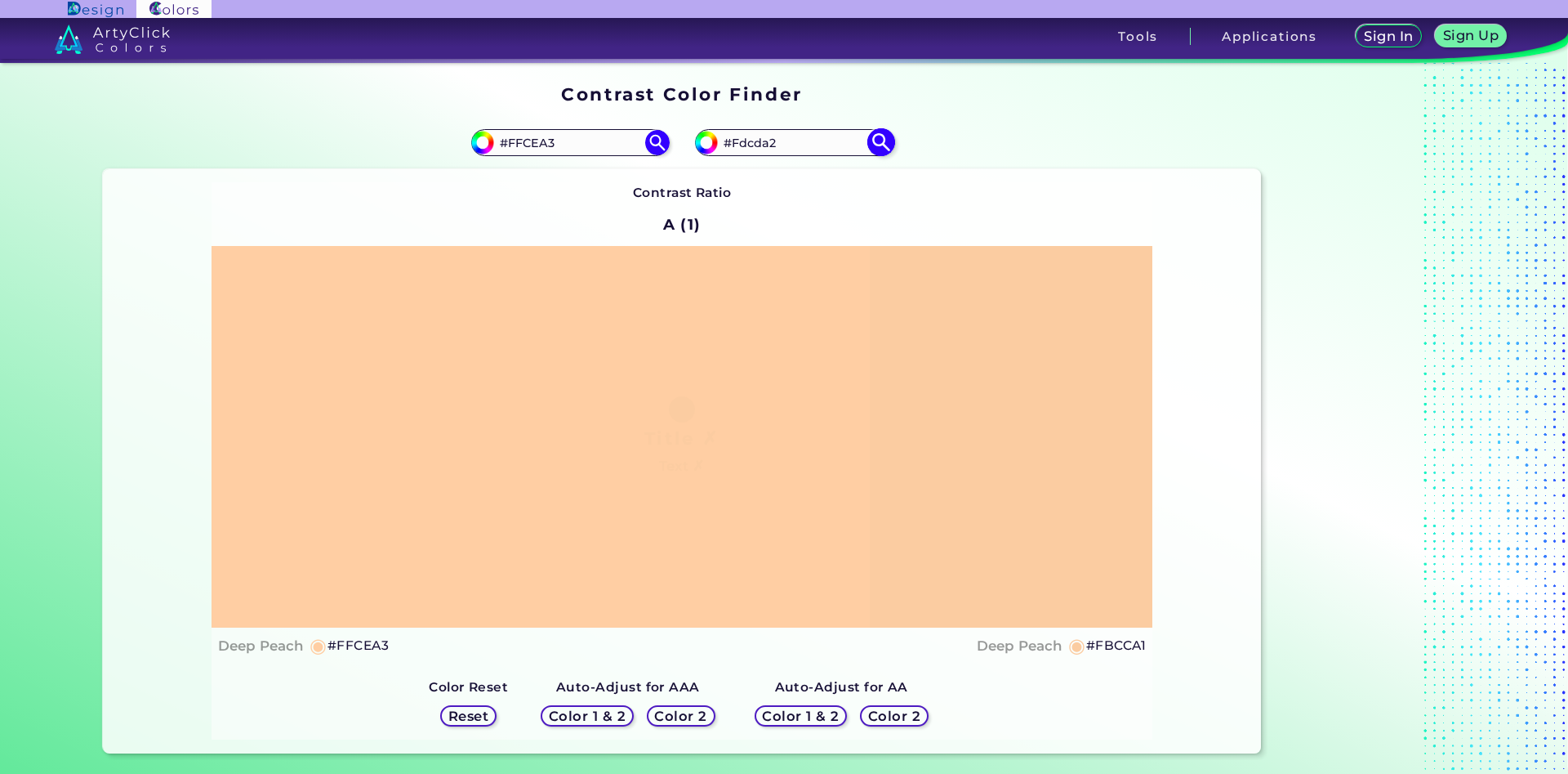
type input "#FDCDA2"
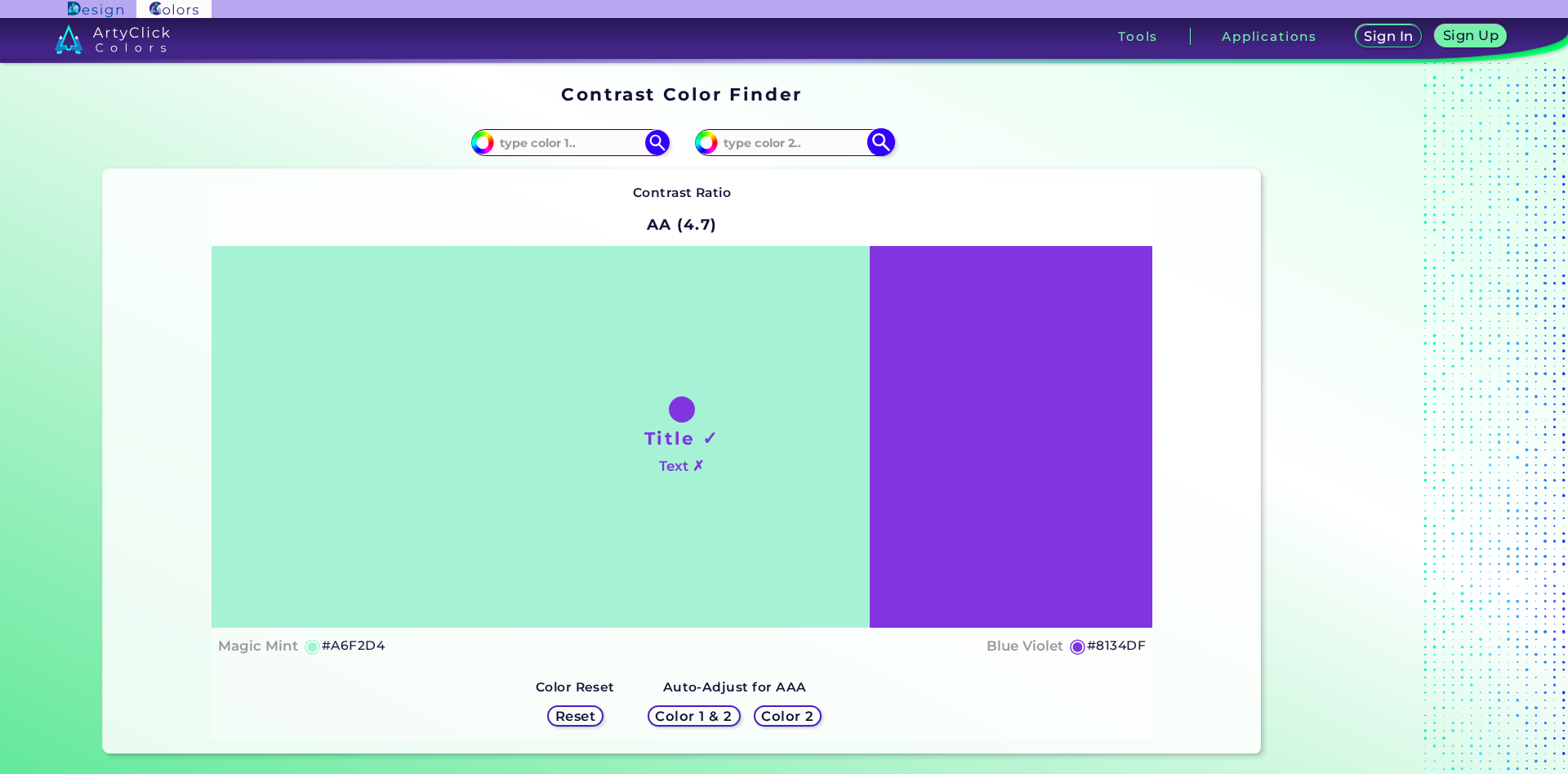
click at [745, 146] on input at bounding box center [793, 142] width 152 height 23
click at [752, 144] on input "d2830" at bounding box center [793, 142] width 152 height 23
type input "d28350"
click at [885, 137] on img at bounding box center [880, 142] width 28 height 28
type input "#d28350"
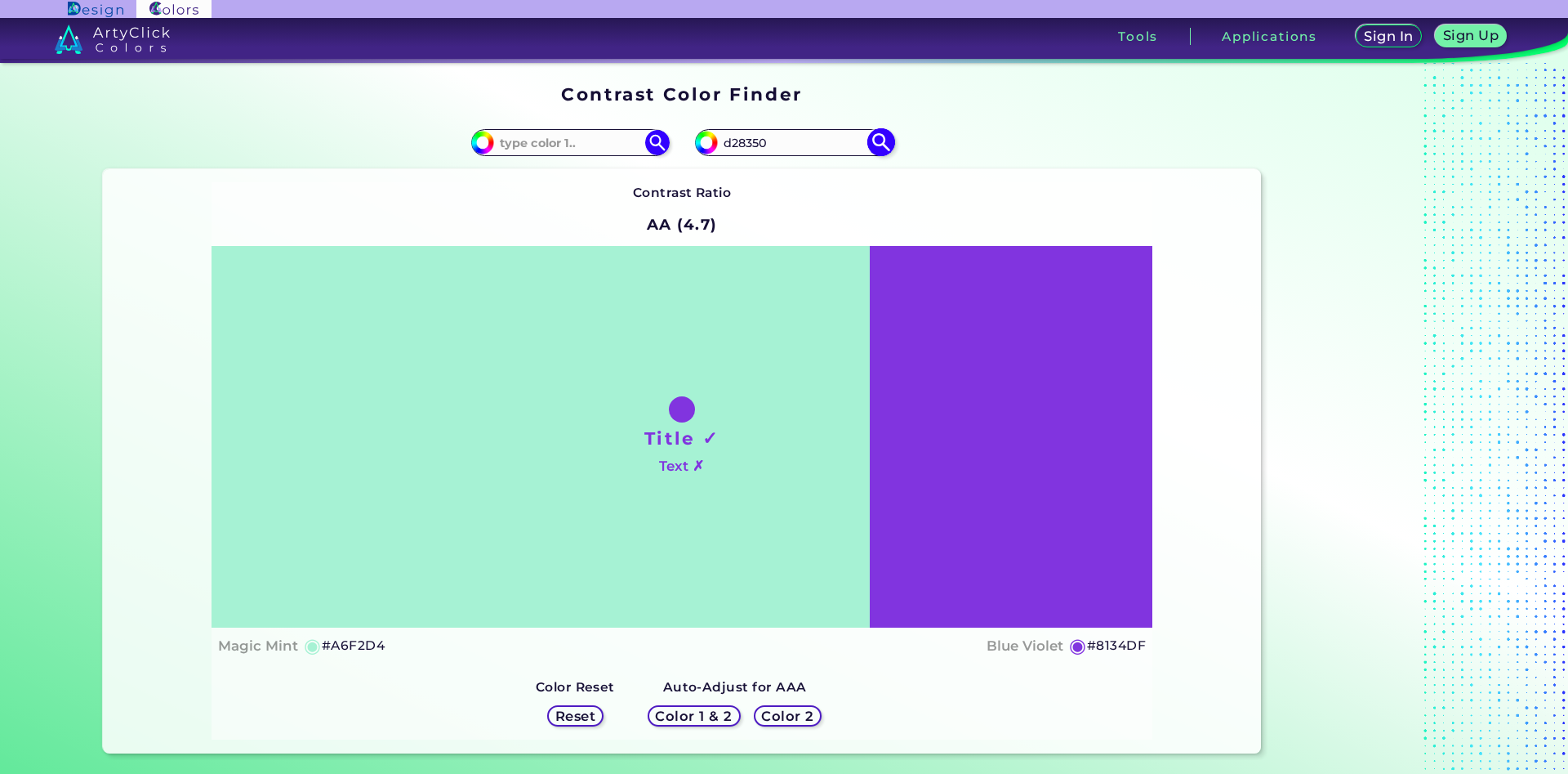
type input "#D28350"
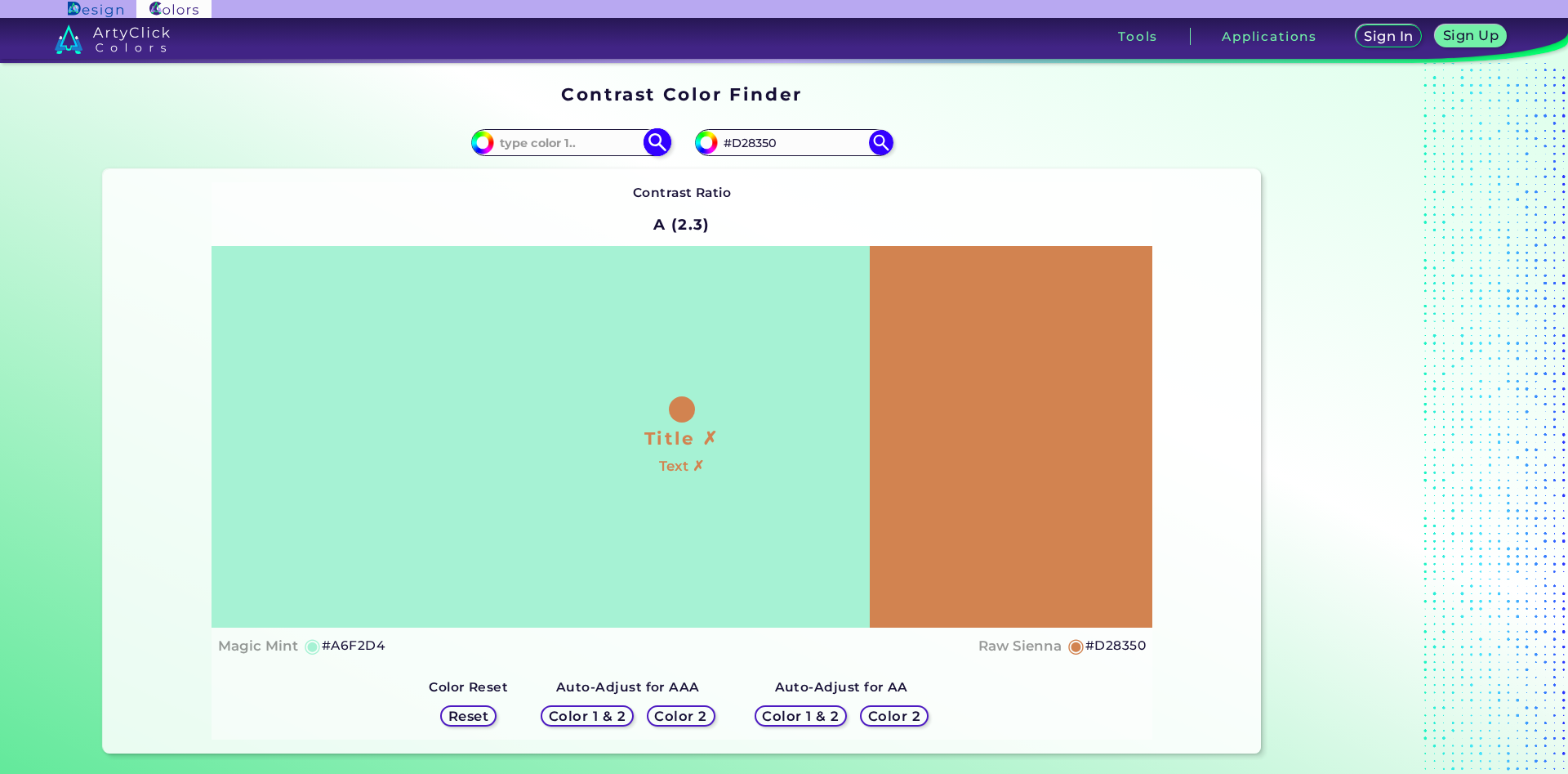
click at [546, 145] on input at bounding box center [570, 142] width 152 height 23
type input "e38c4a"
click at [652, 142] on img at bounding box center [656, 142] width 28 height 28
type input "#e38c4a"
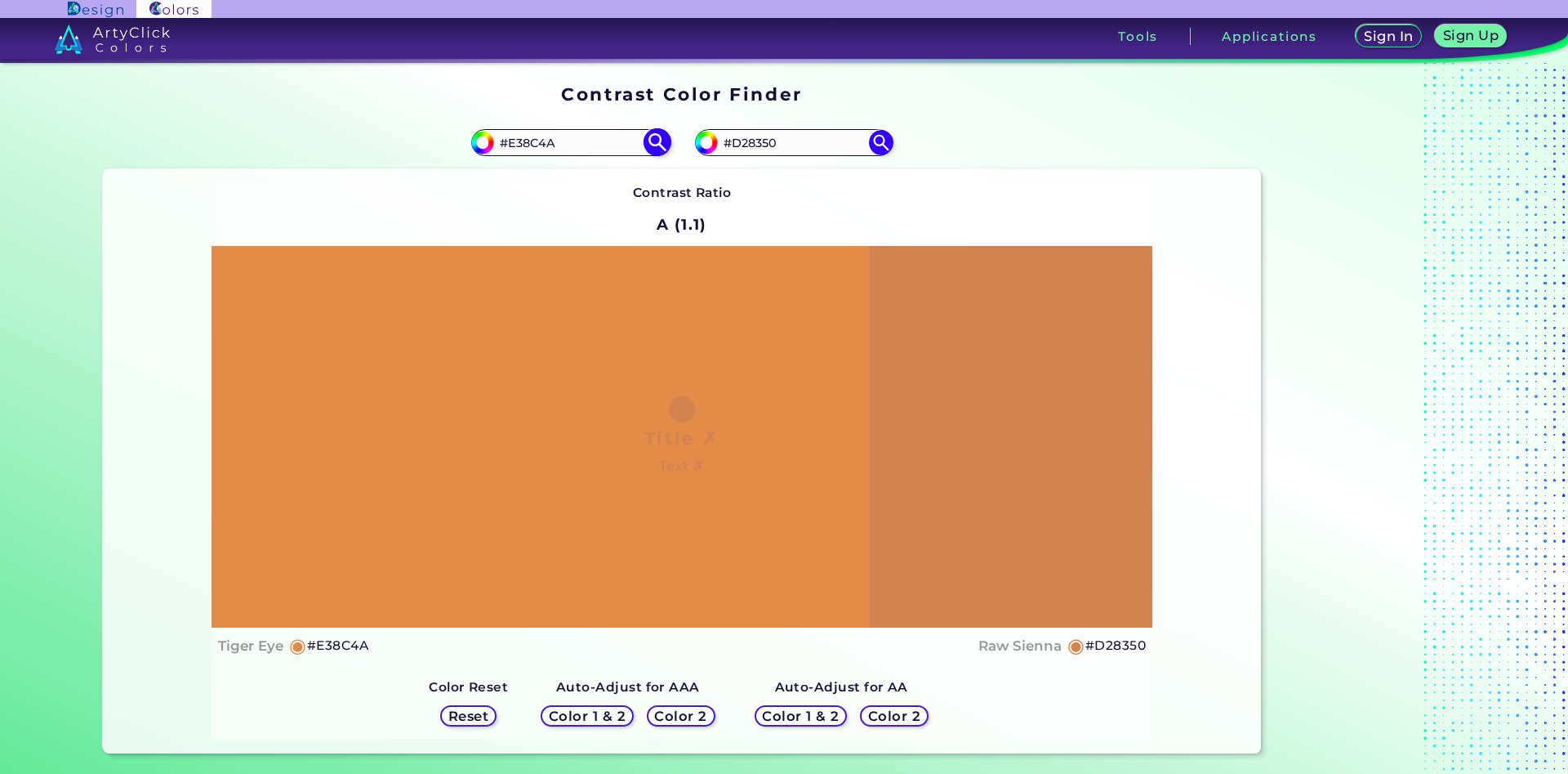
drag, startPoint x: 561, startPoint y: 152, endPoint x: 512, endPoint y: 152, distance: 49.0
click at [512, 152] on input "#E38C4A" at bounding box center [570, 142] width 152 height 23
type input "#fed1a7"
click at [652, 142] on img at bounding box center [656, 142] width 28 height 28
type input "#fed1a7"
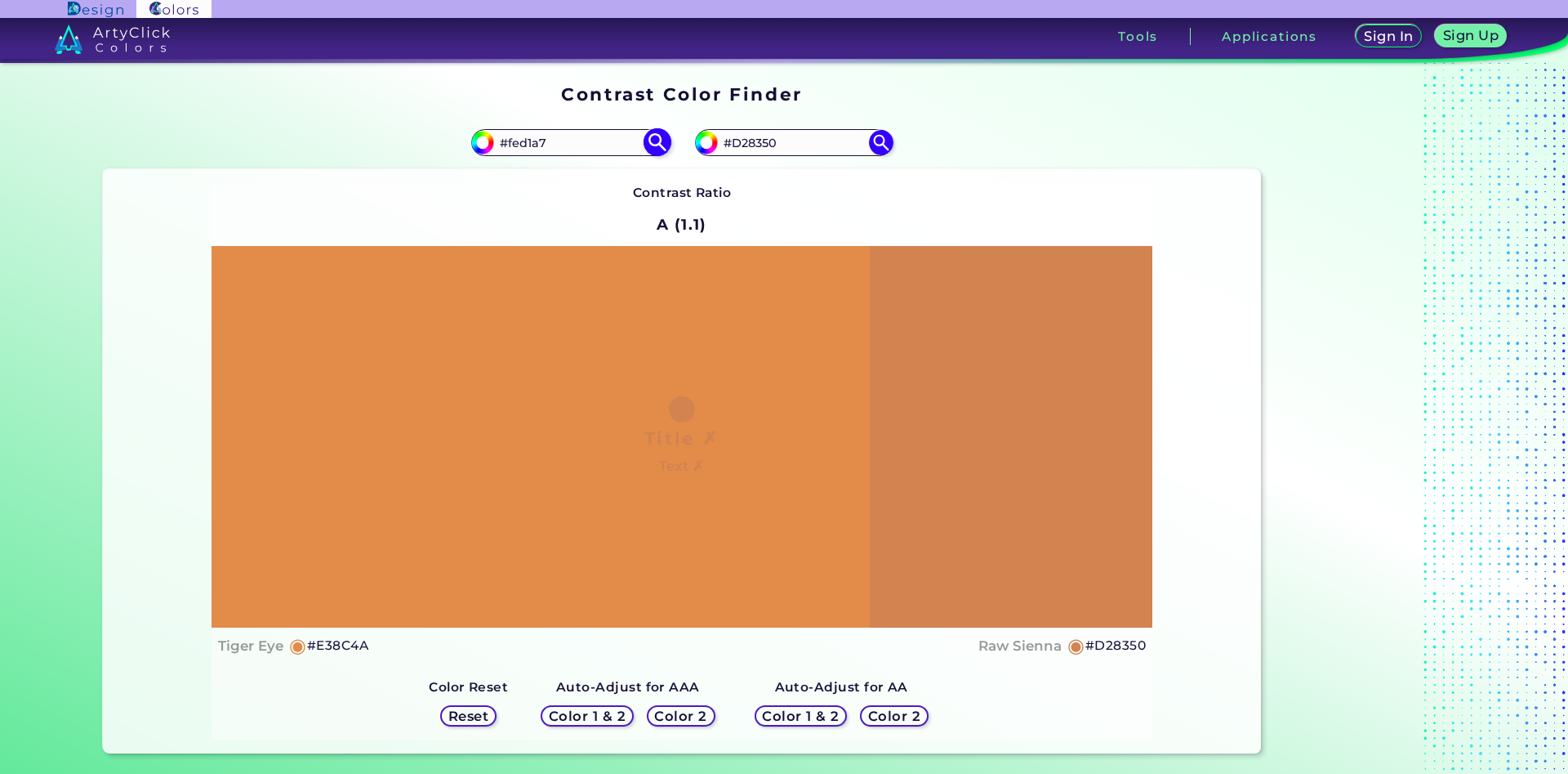
type input "#FED1A7"
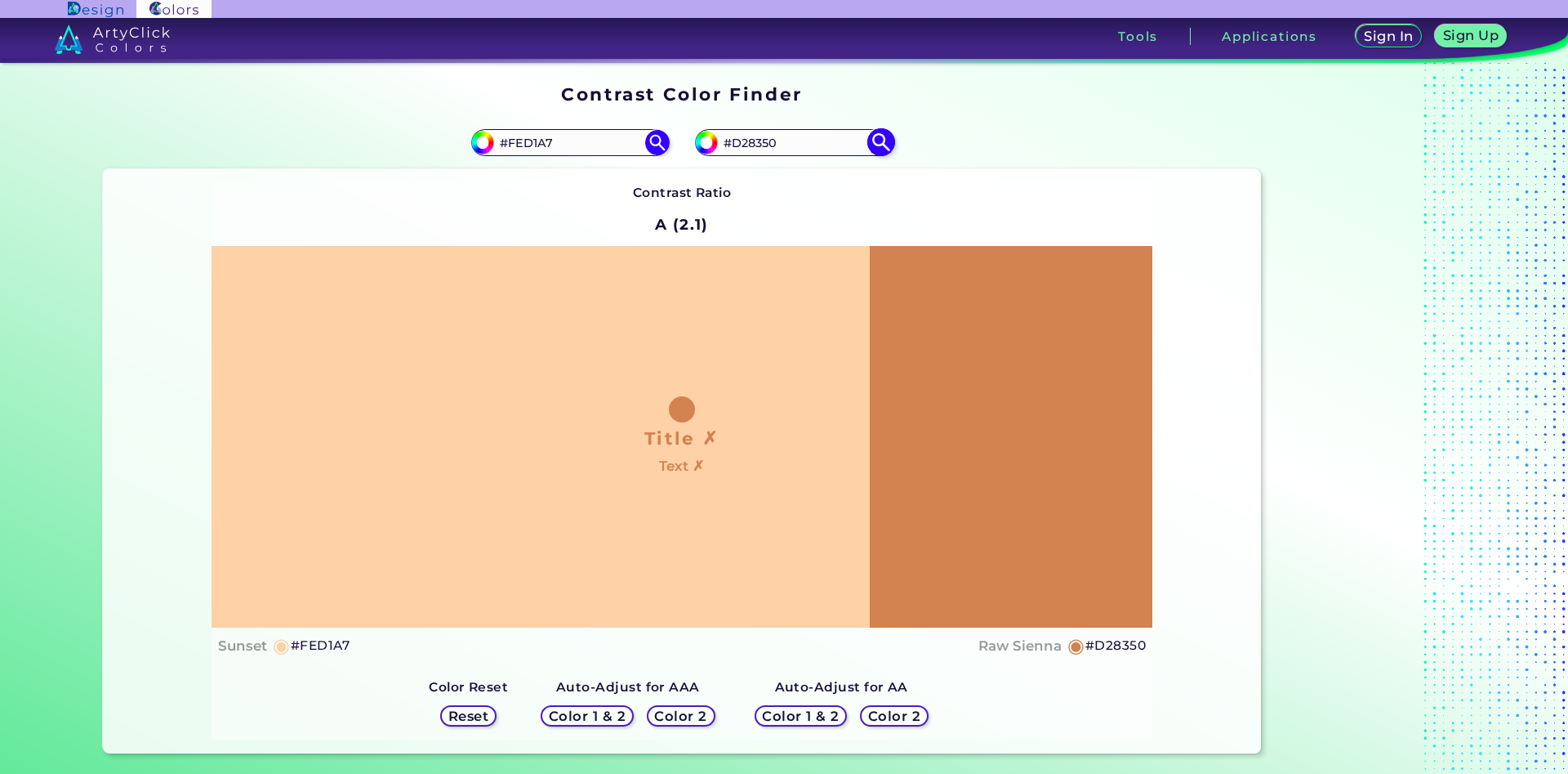
drag, startPoint x: 800, startPoint y: 142, endPoint x: 732, endPoint y: 145, distance: 68.1
click at [732, 145] on input "#D28350" at bounding box center [793, 142] width 152 height 23
type input "#fed2aa"
click at [879, 142] on img at bounding box center [880, 142] width 28 height 28
type input "#fed2aa"
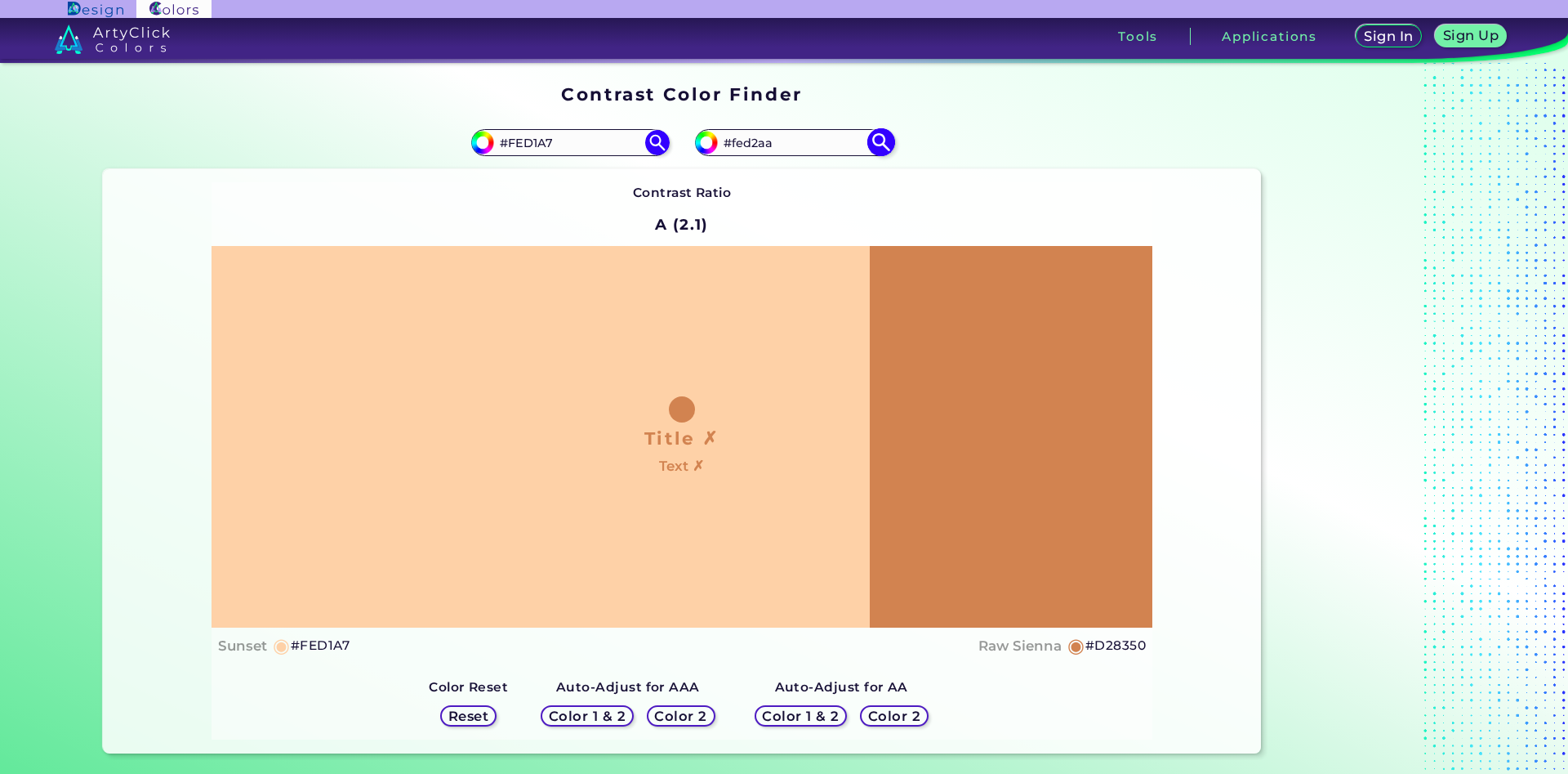
type input "#FED2AA"
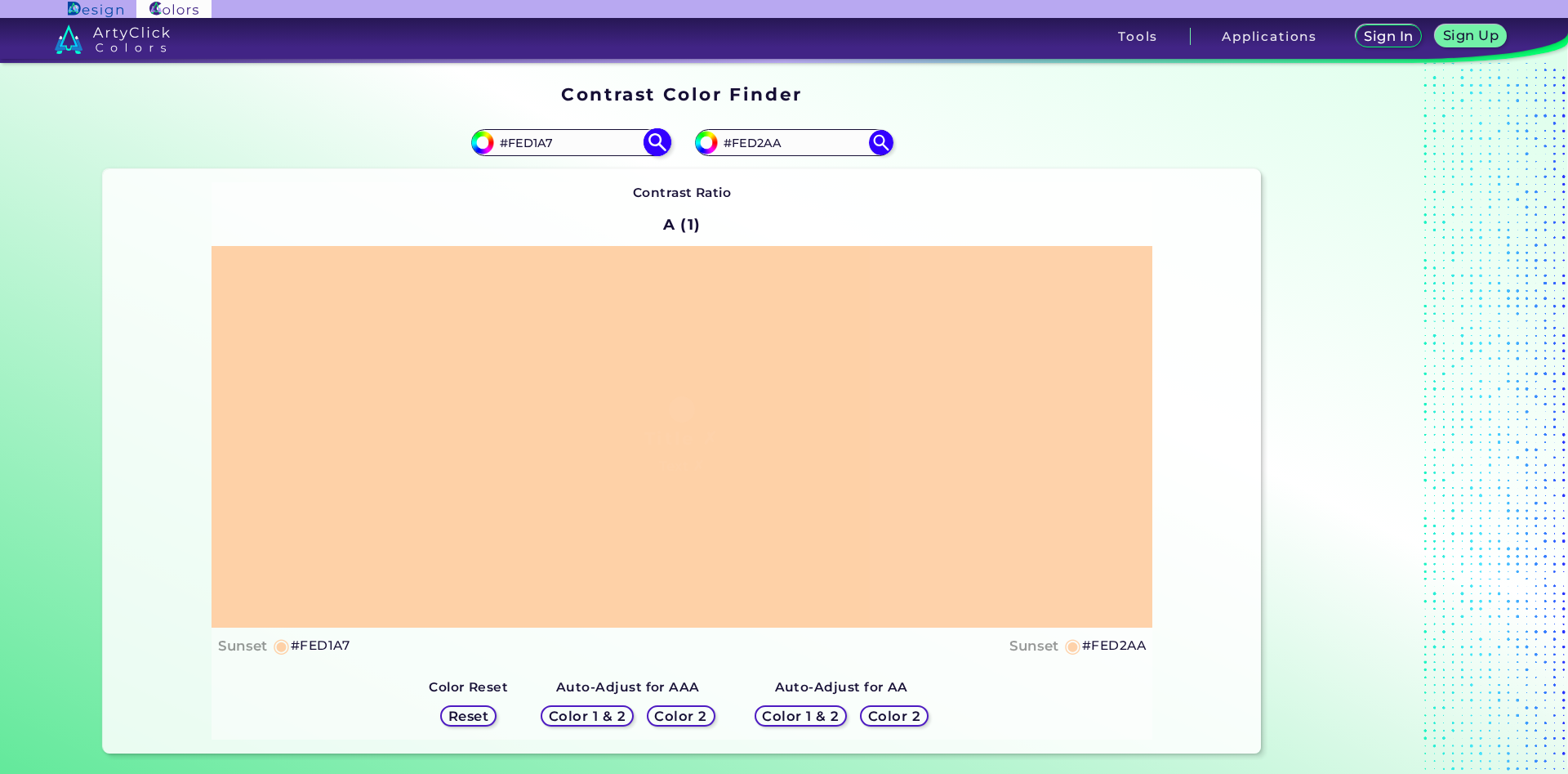
drag, startPoint x: 572, startPoint y: 145, endPoint x: 519, endPoint y: 148, distance: 53.1
click at [519, 148] on input "#FED1A7" at bounding box center [570, 142] width 152 height 23
type input "#Ffbb74"
click at [656, 144] on img at bounding box center [656, 142] width 28 height 28
type input "#ffbb74"
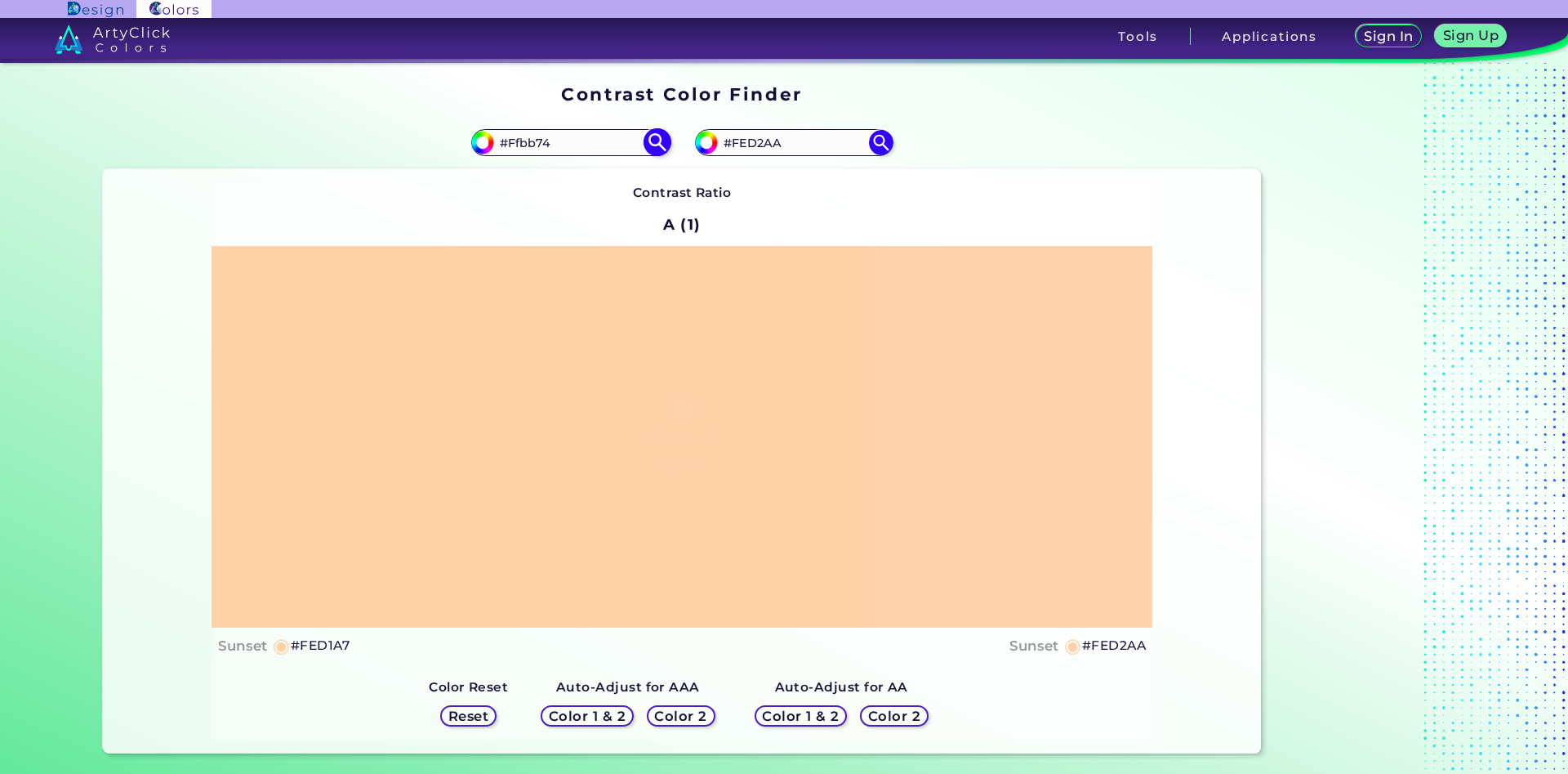
type input "#FFBB74"
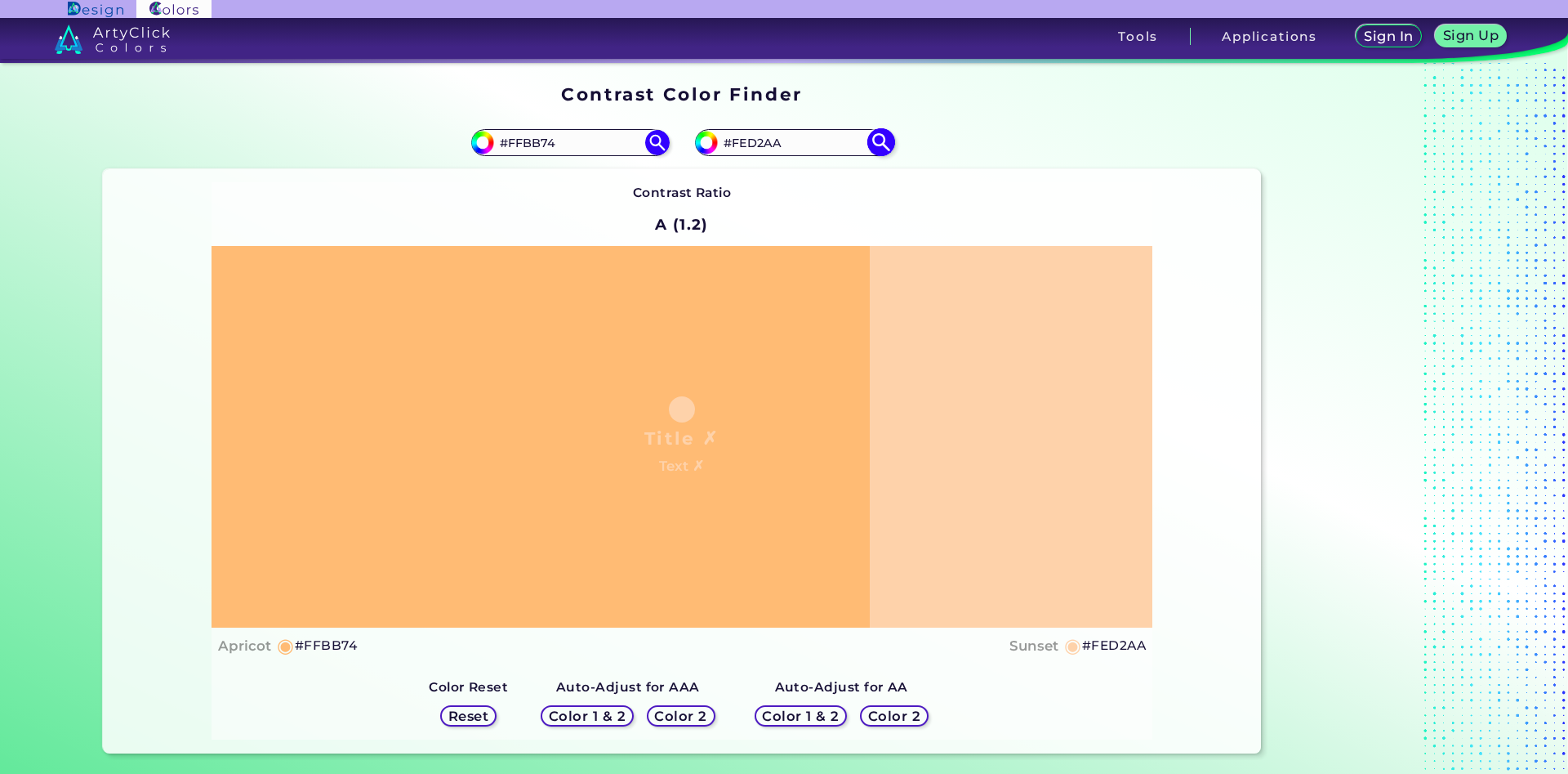
drag, startPoint x: 791, startPoint y: 138, endPoint x: 741, endPoint y: 143, distance: 50.2
click at [741, 143] on input "#FED2AA" at bounding box center [793, 142] width 152 height 23
type input "#Fdbb78"
click at [878, 146] on img at bounding box center [880, 142] width 28 height 28
type input "#fdbb78"
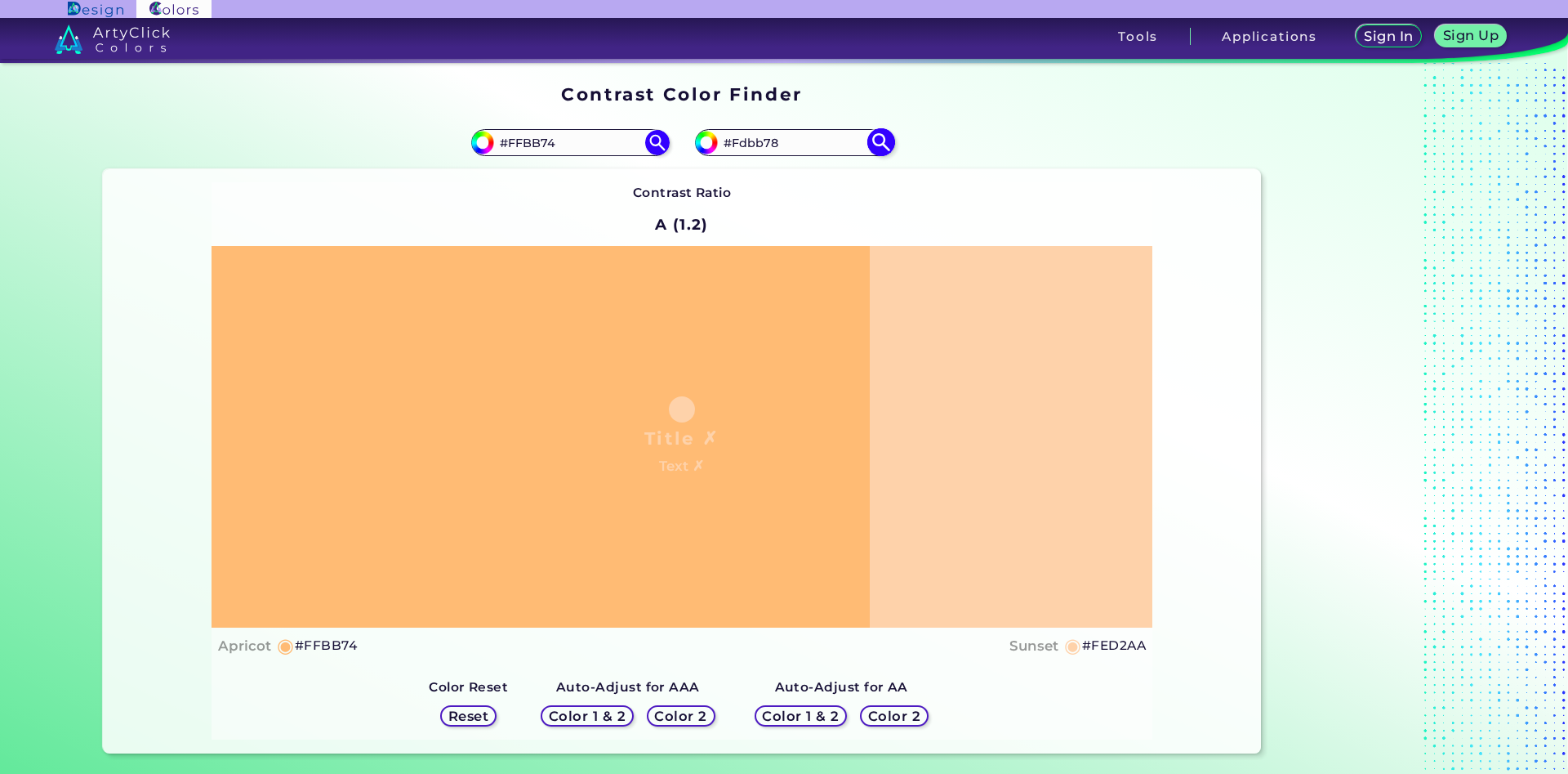
type input "#FDBB78"
